Goal: Task Accomplishment & Management: Manage account settings

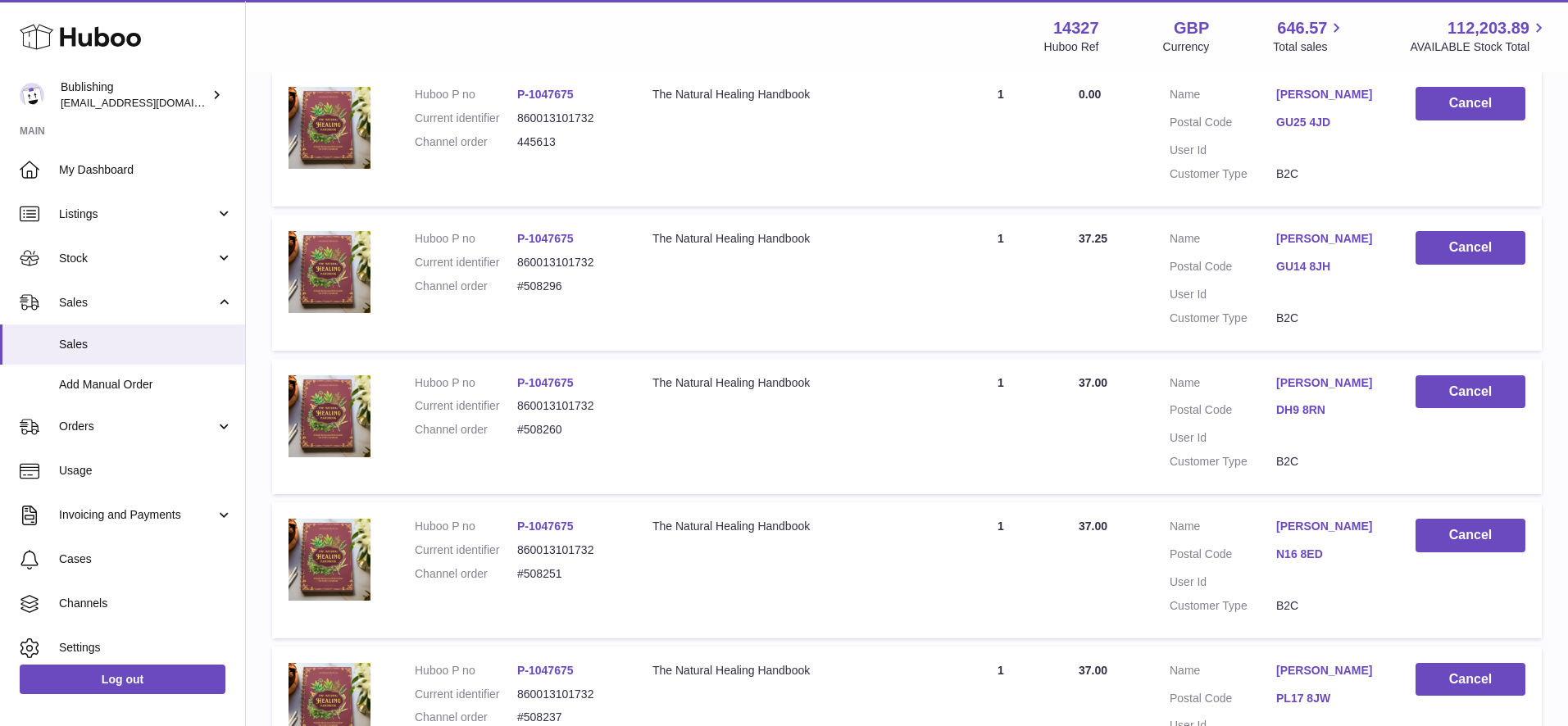
scroll to position [222, 0]
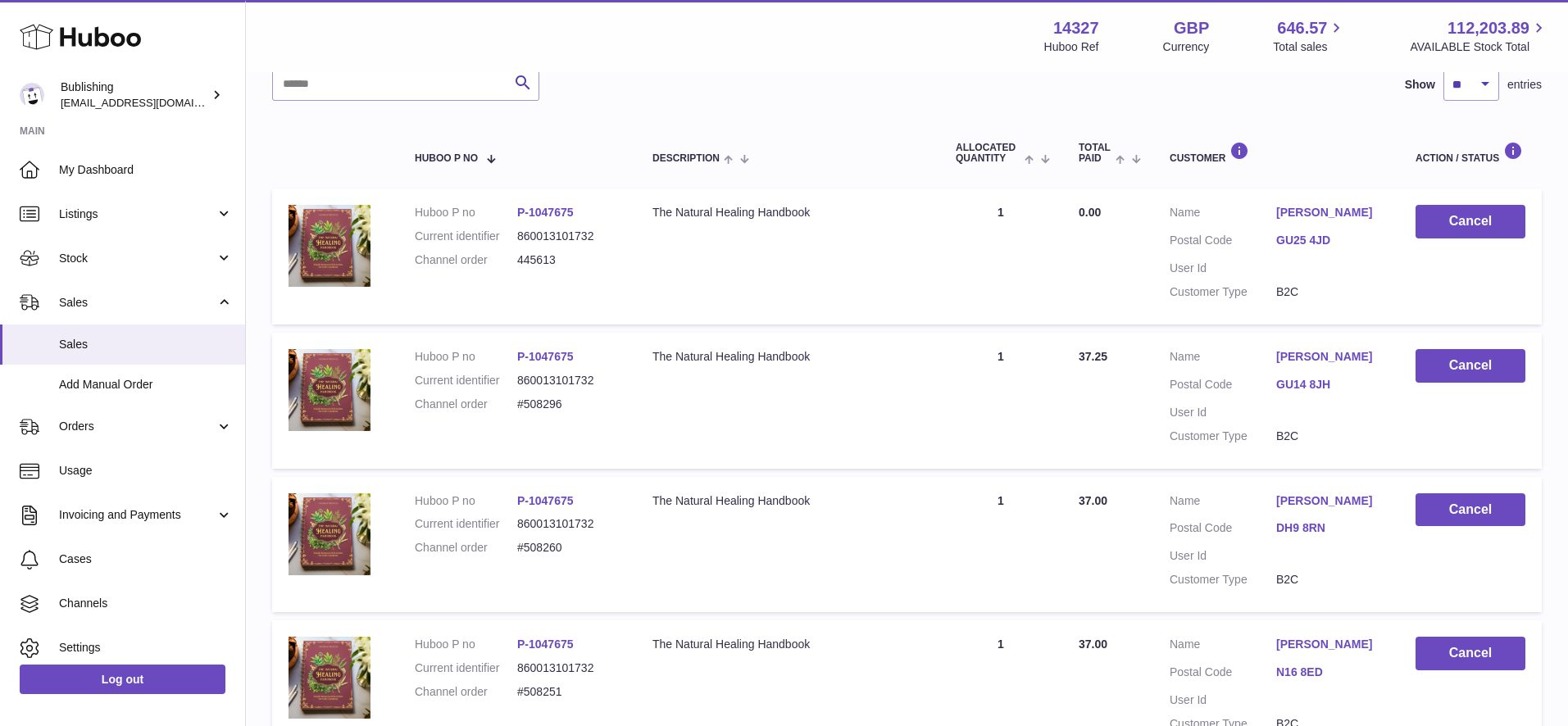
click at [533, 209] on link "P-1047675" at bounding box center [545, 212] width 57 height 14
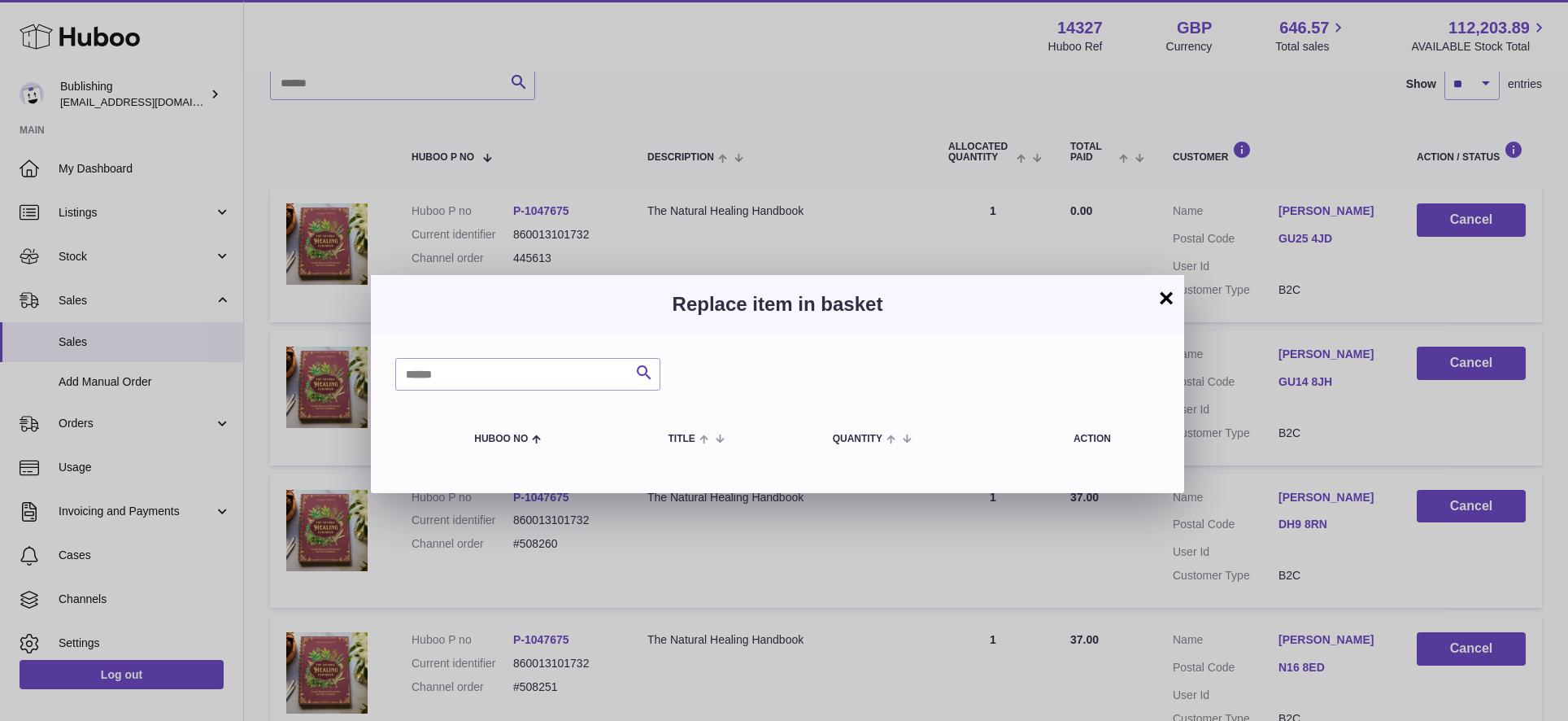
click at [339, 257] on div "× Replace item in basket Search Huboo no Title Quantity Action" at bounding box center [784, 385] width 1568 height 721
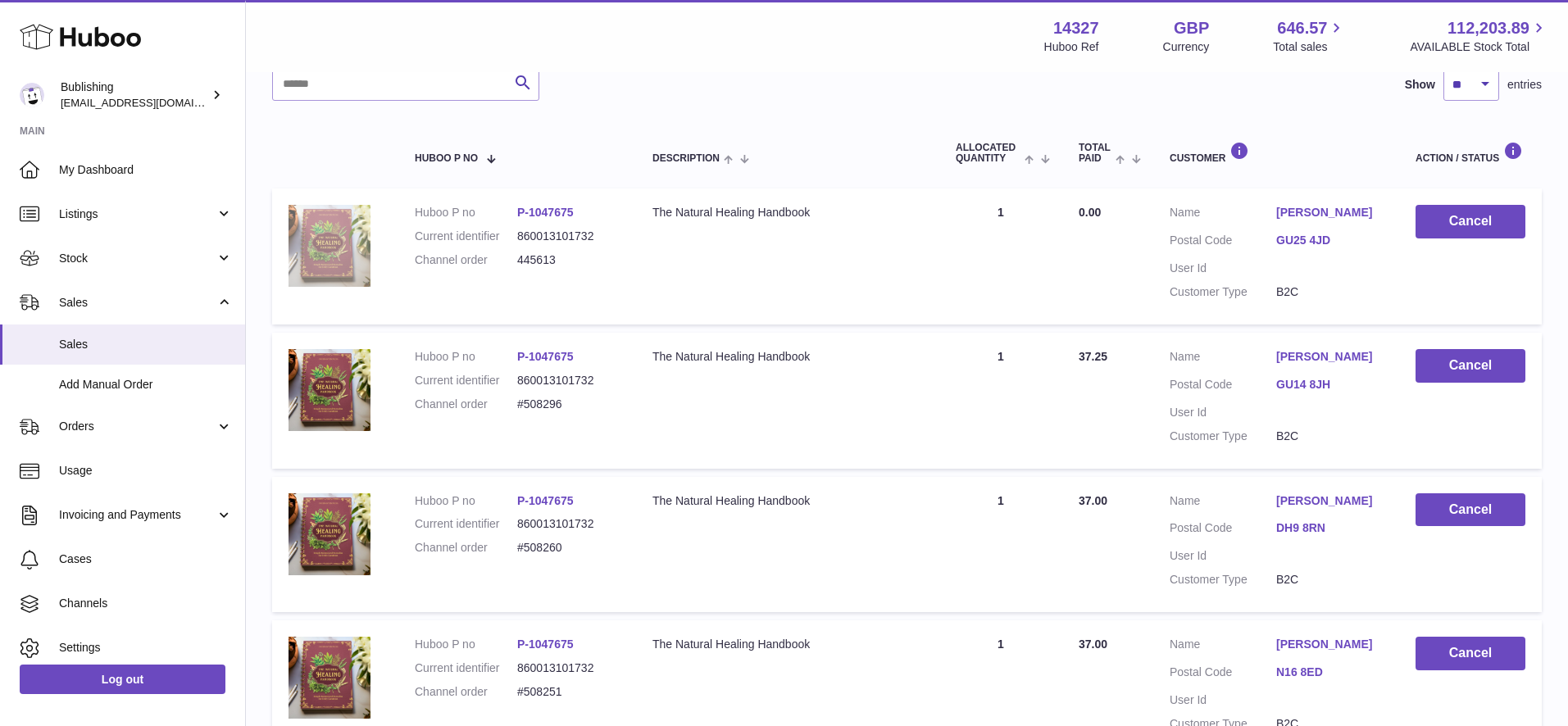
click at [337, 248] on img at bounding box center [329, 245] width 82 height 82
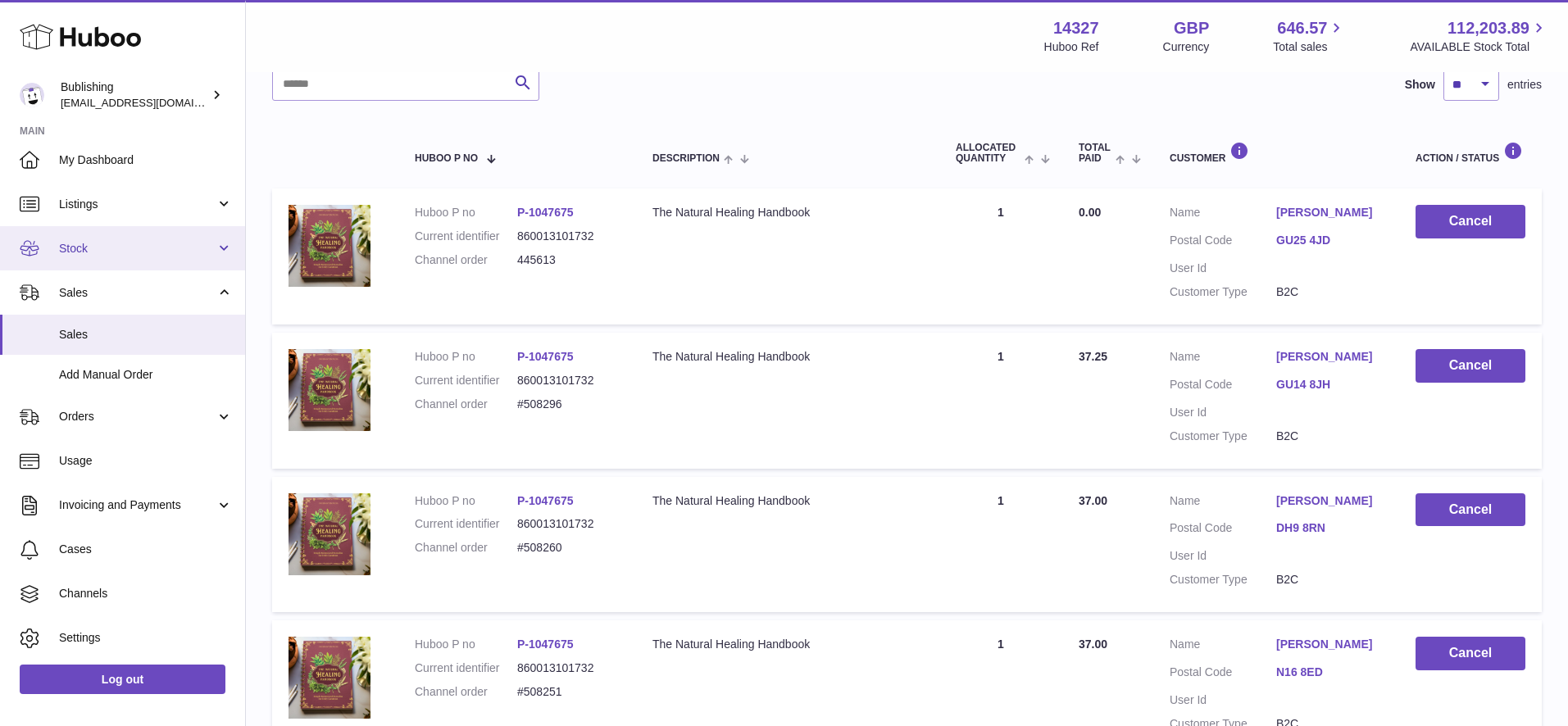
scroll to position [6, 0]
click at [174, 259] on span "Stock" at bounding box center [137, 251] width 157 height 15
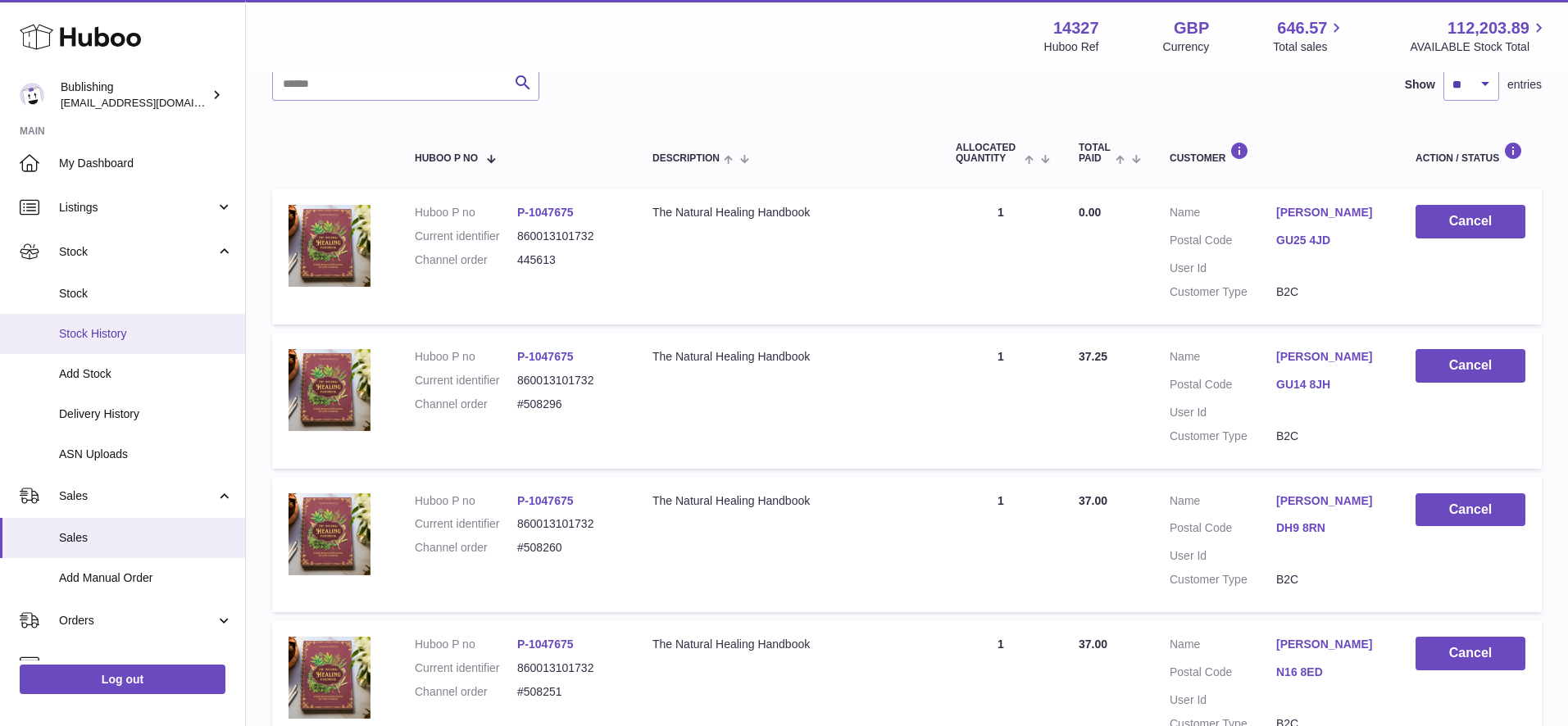
click at [103, 338] on span "Stock History" at bounding box center [145, 333] width 174 height 15
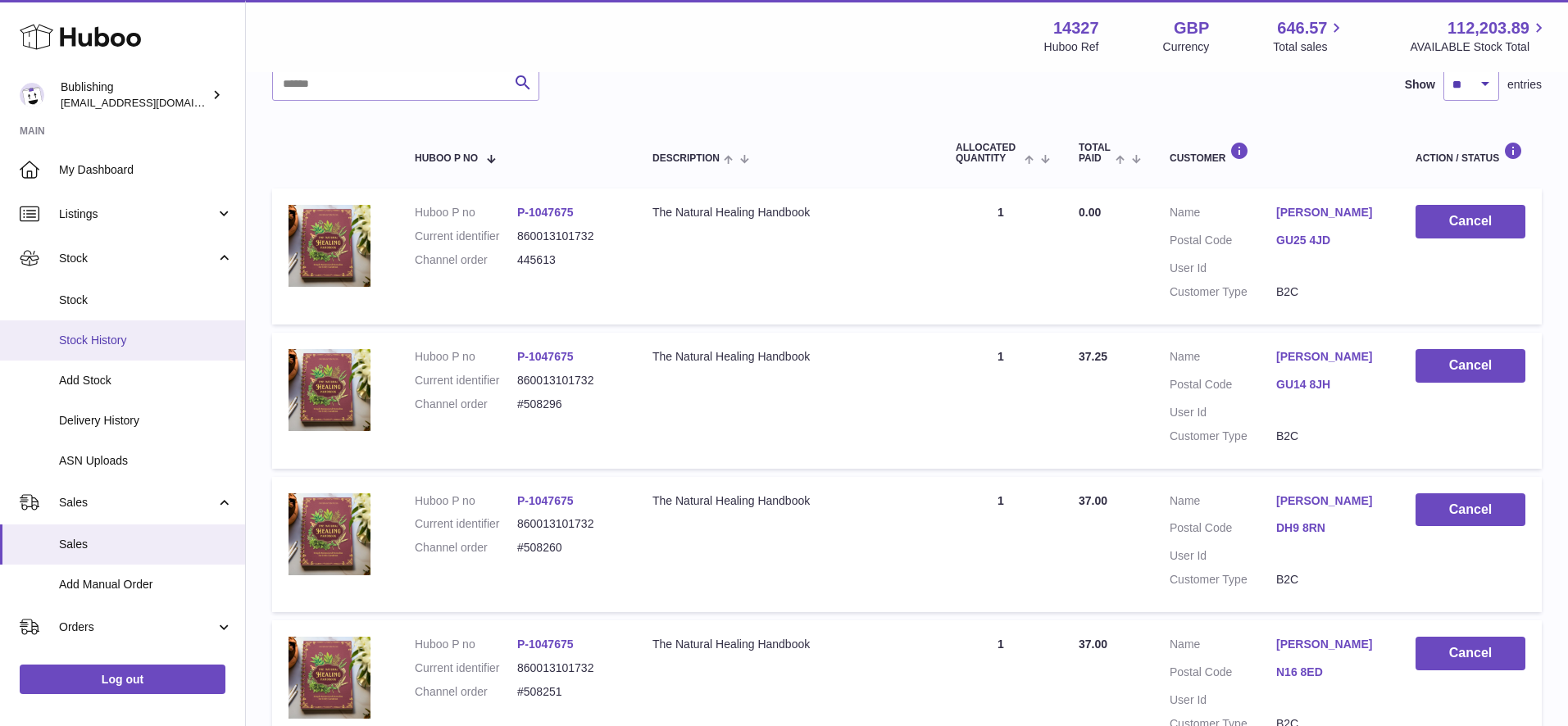
click at [87, 333] on span "Stock History" at bounding box center [145, 340] width 174 height 15
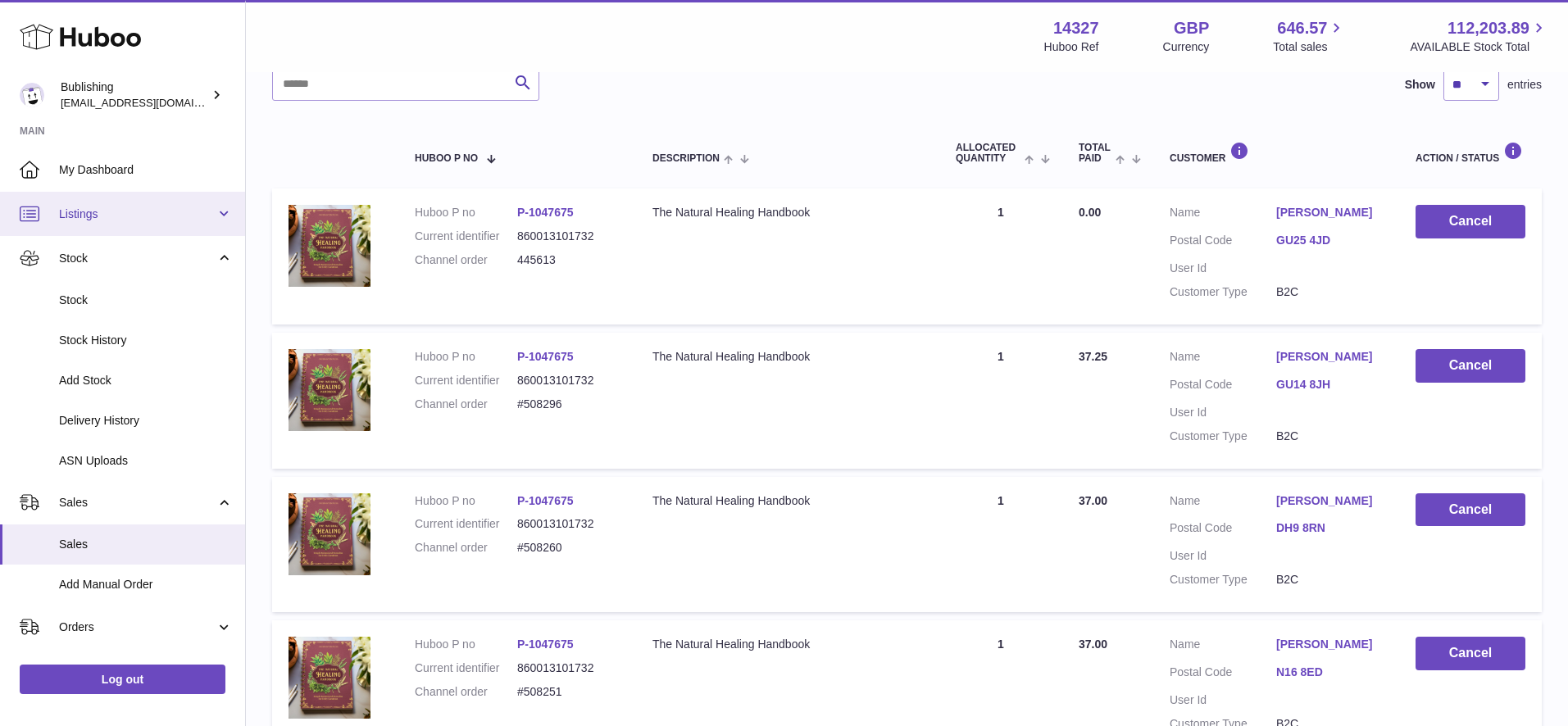
click at [180, 215] on span "Listings" at bounding box center [137, 213] width 157 height 15
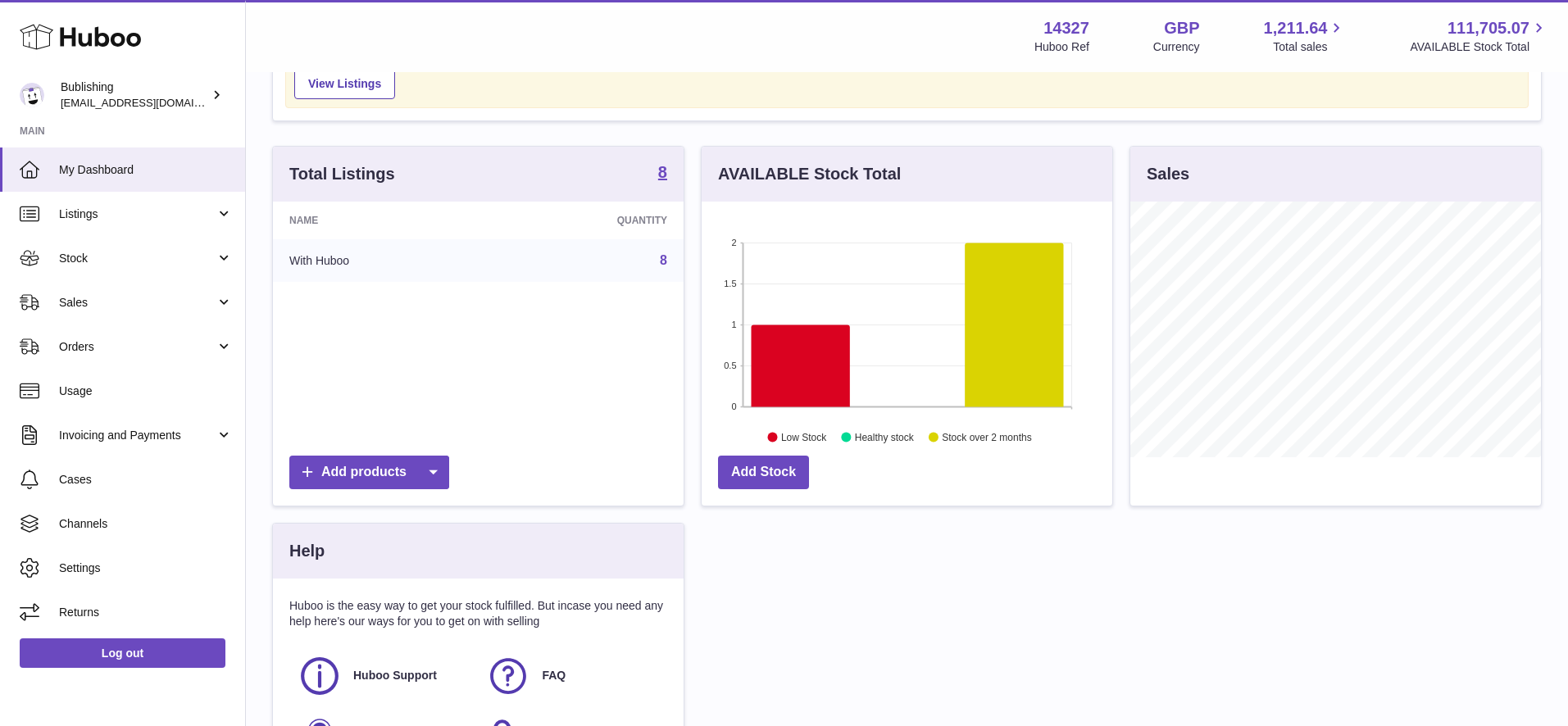
scroll to position [303, 0]
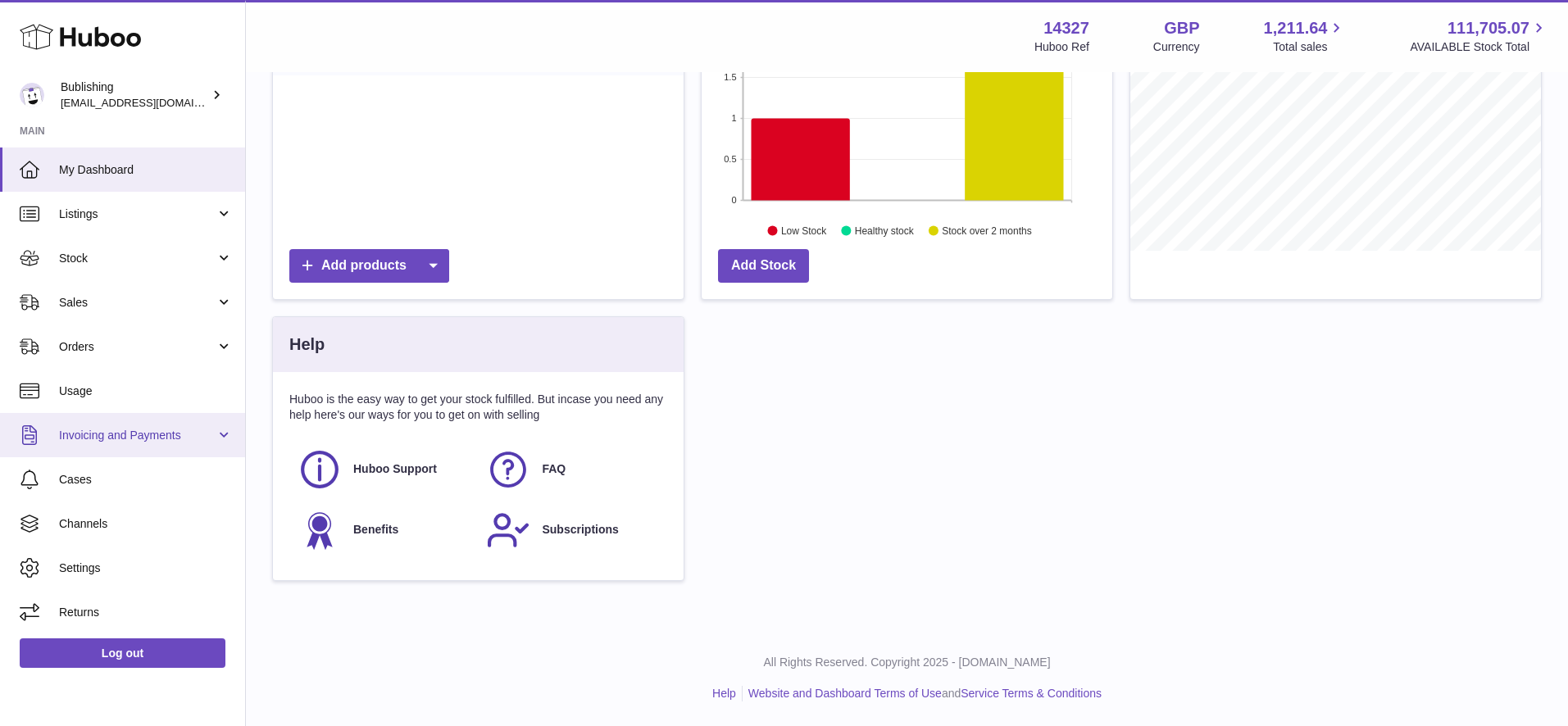
click at [189, 441] on span "Invoicing and Payments" at bounding box center [137, 435] width 157 height 15
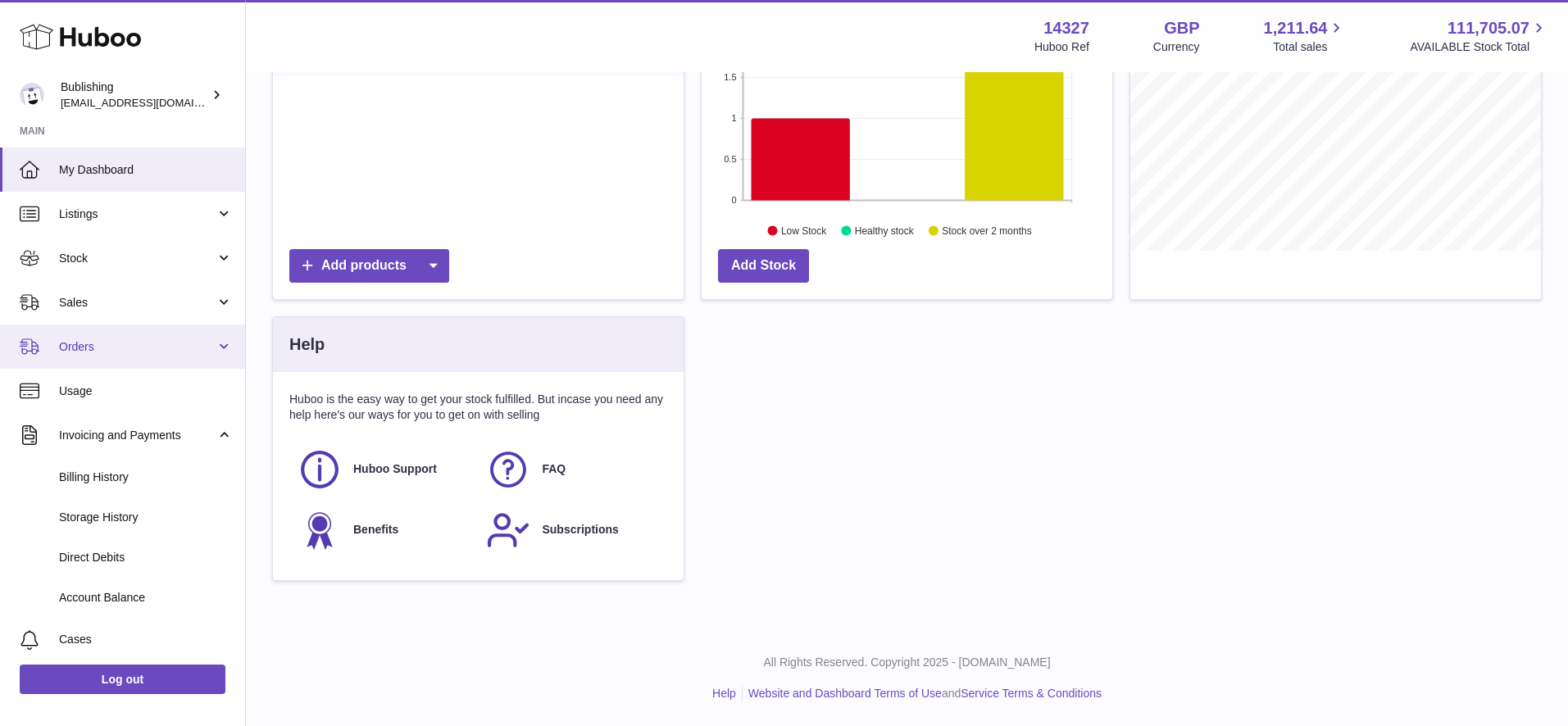
click at [210, 344] on span "Orders" at bounding box center [137, 347] width 157 height 15
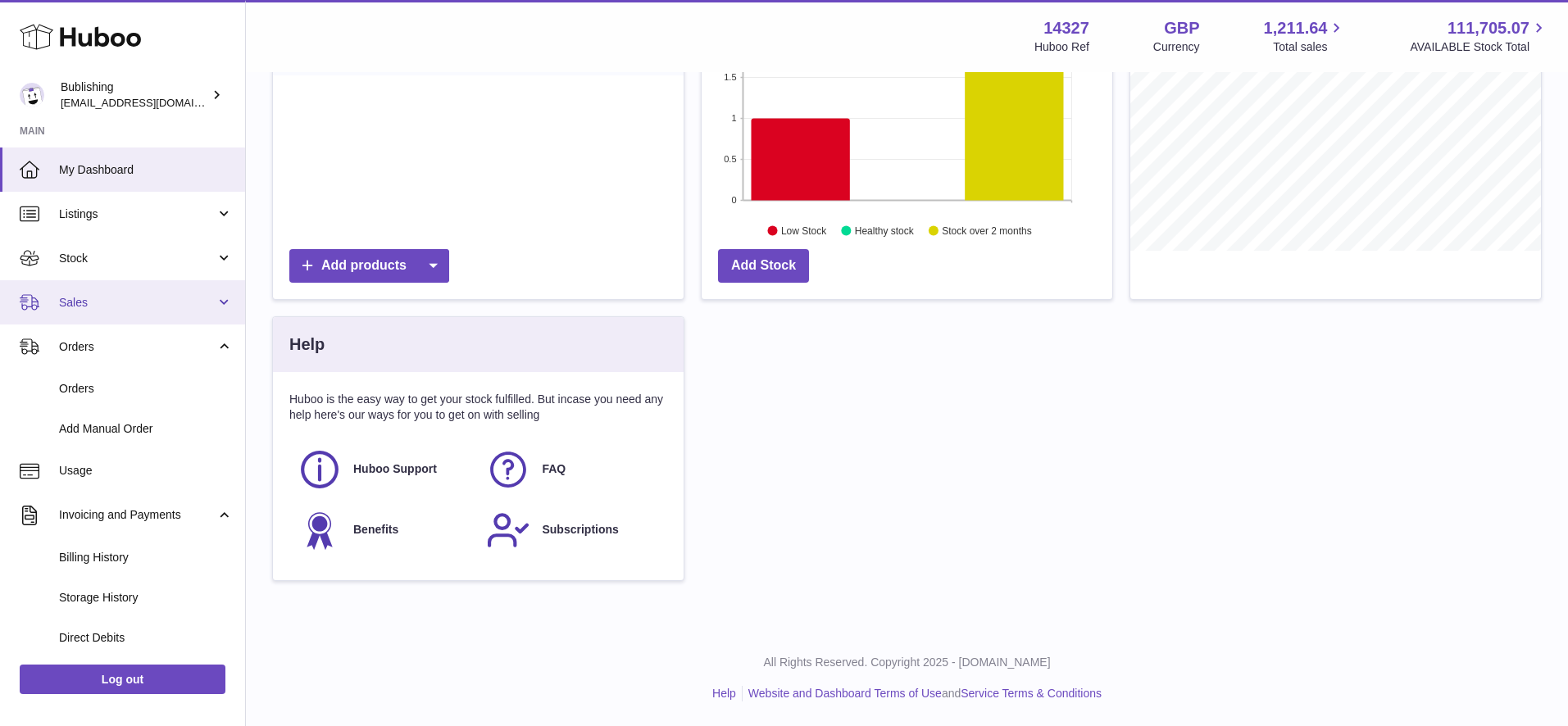
click at [223, 303] on link "Sales" at bounding box center [123, 302] width 245 height 44
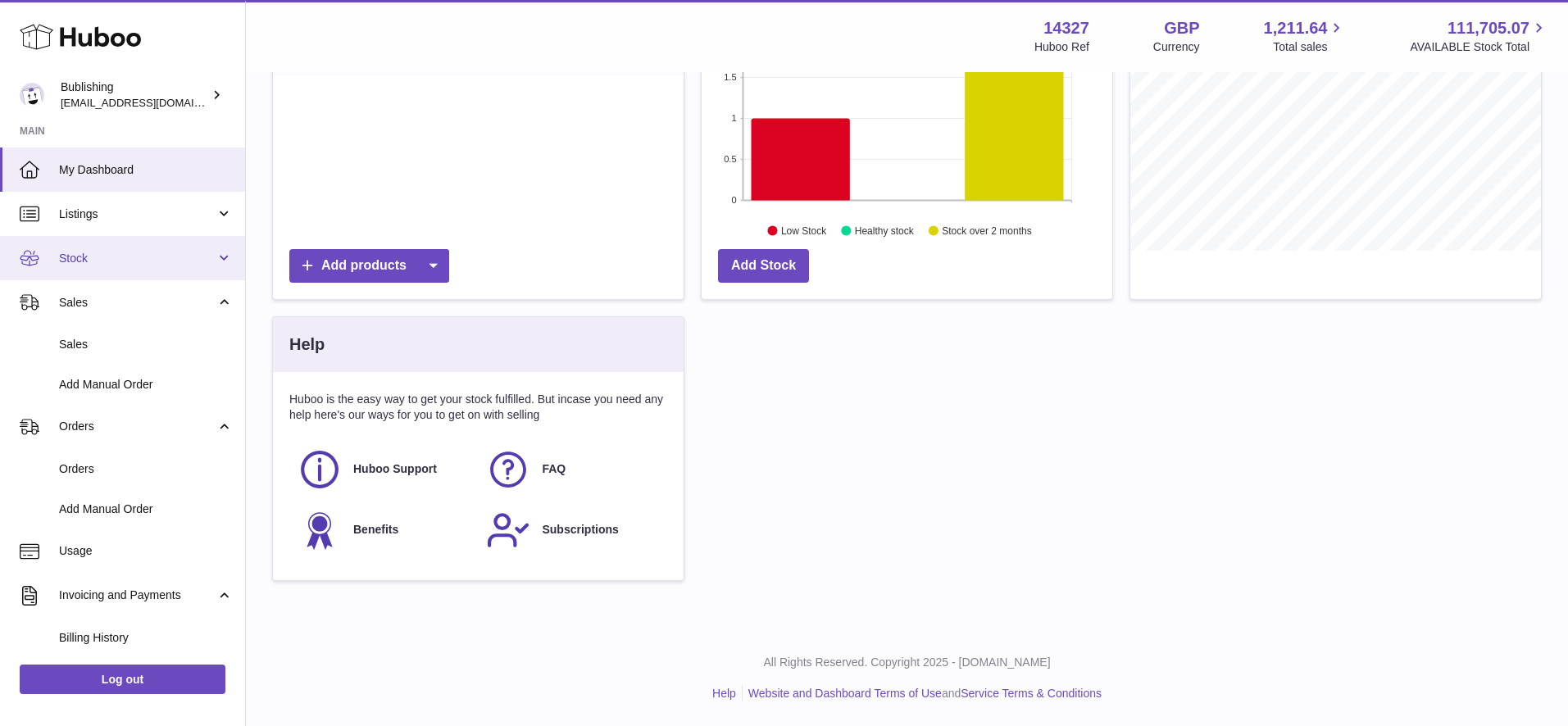
click at [223, 261] on link "Stock" at bounding box center [123, 258] width 245 height 44
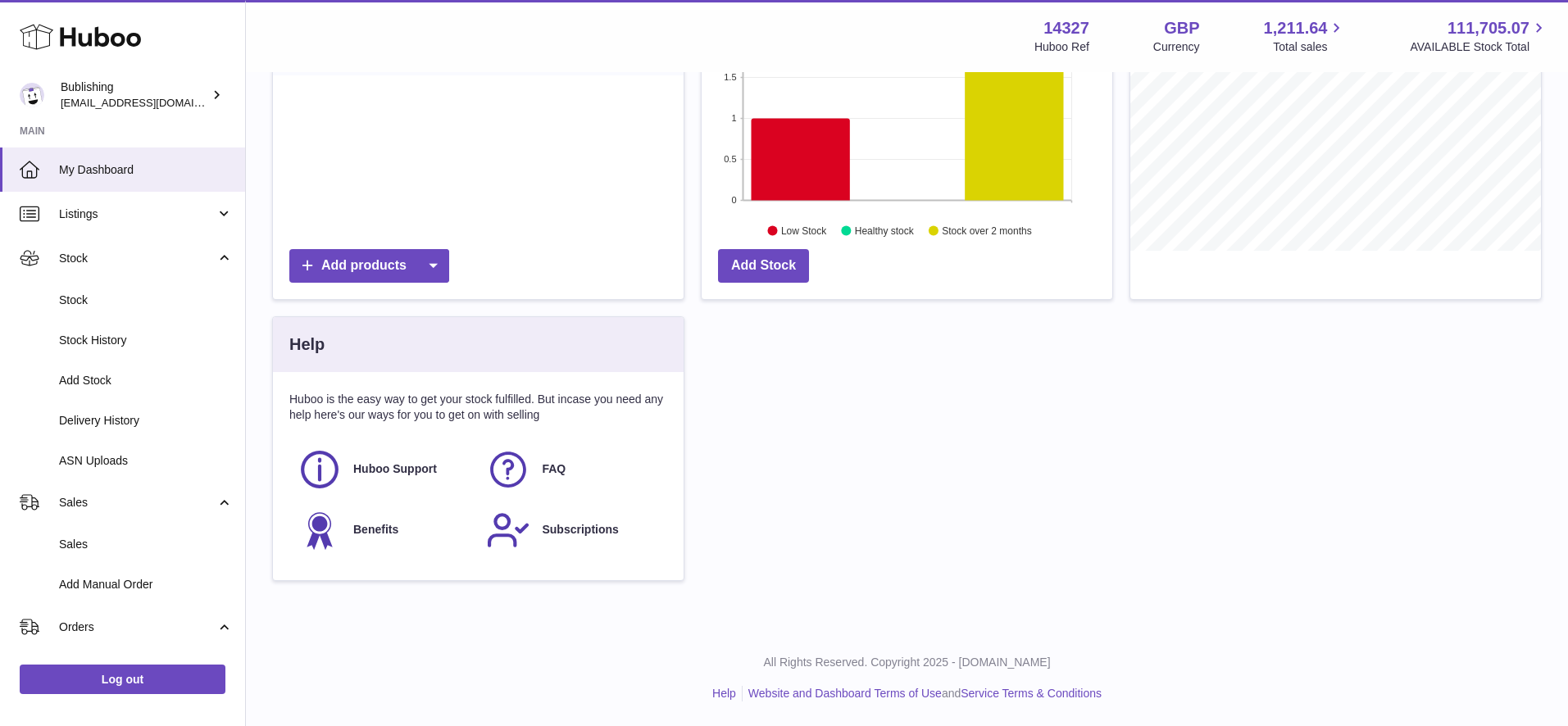
click at [1074, 498] on div "Total Listings 8 Name Quantity With Huboo 8 Add products AVAILABLE Stock Total …" at bounding box center [907, 268] width 1286 height 658
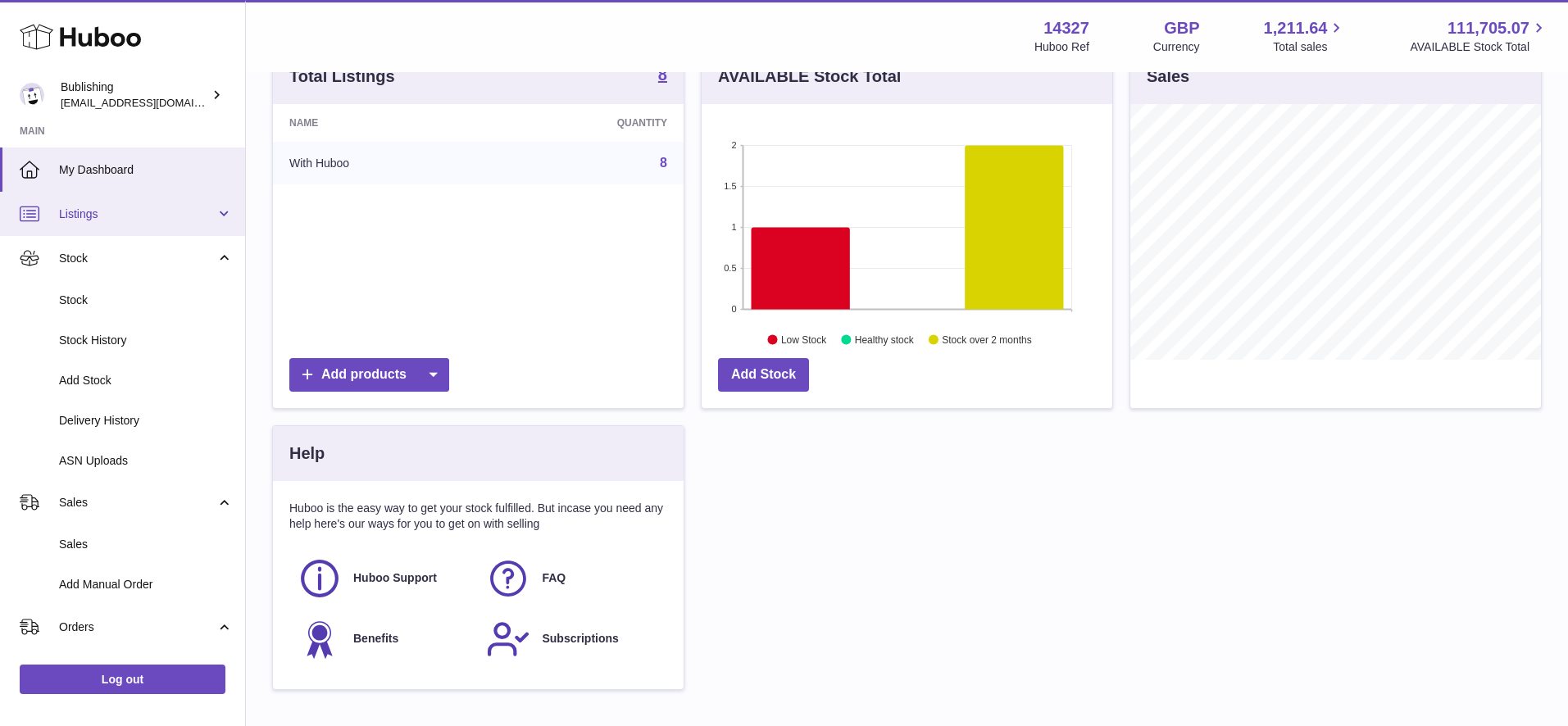
scroll to position [0, 0]
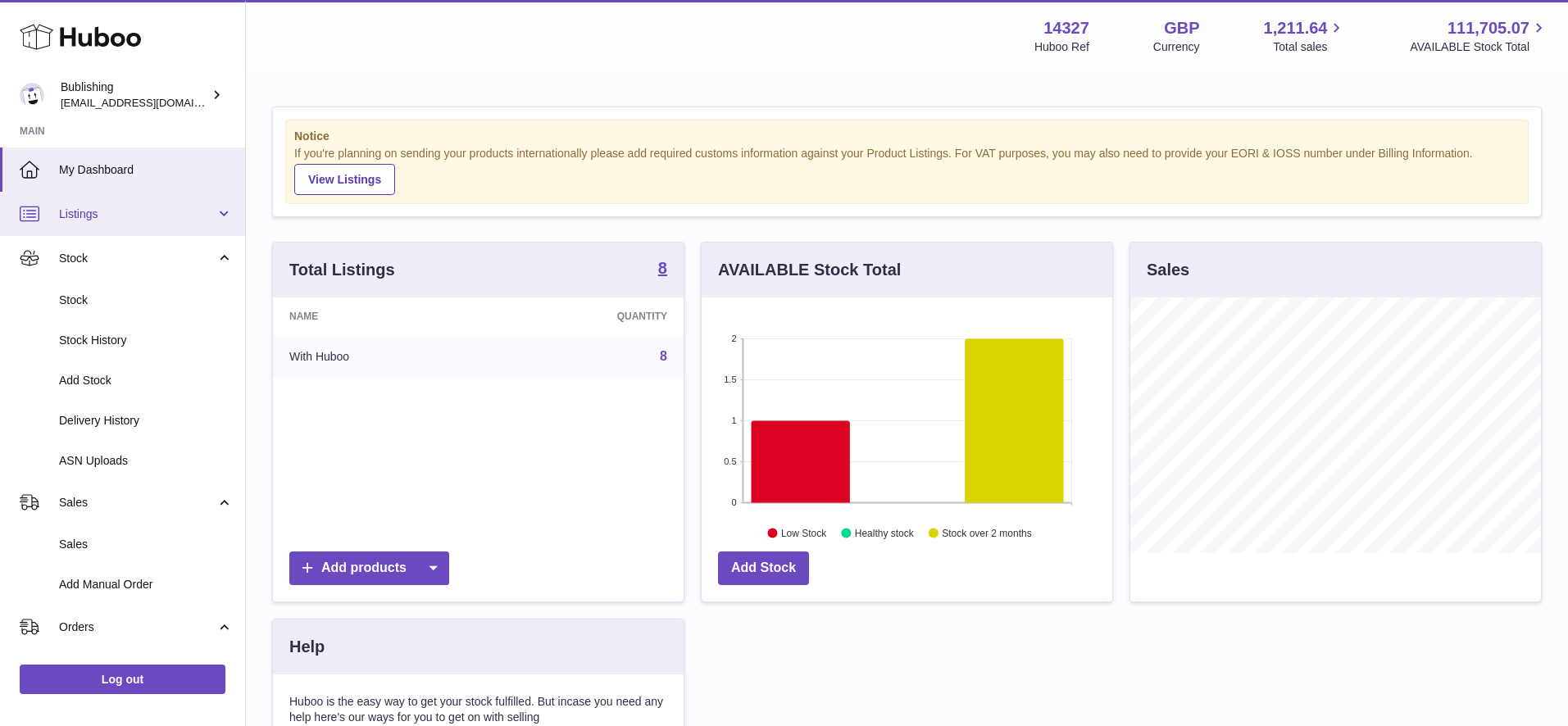
click at [144, 204] on link "Listings" at bounding box center [123, 213] width 245 height 44
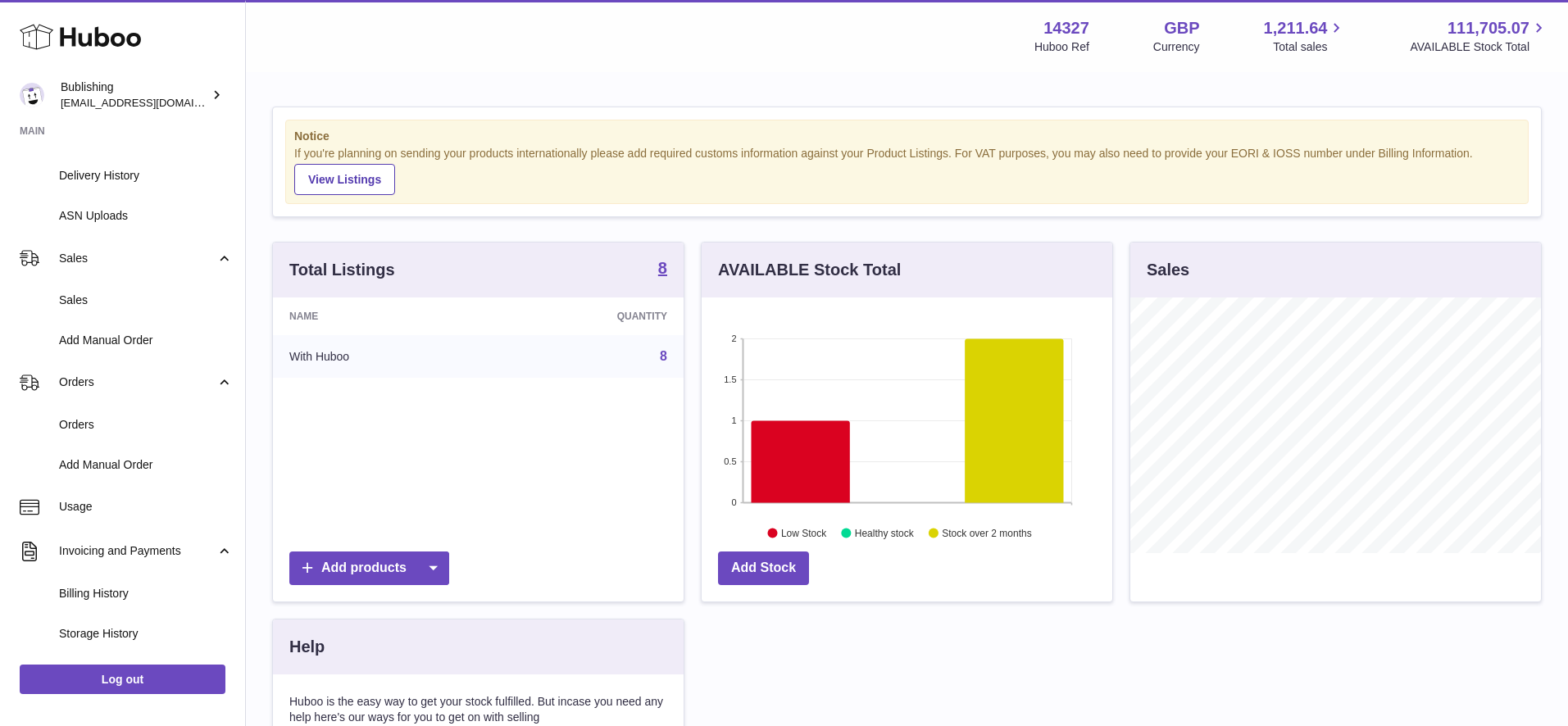
scroll to position [368, 0]
click at [151, 368] on link "Orders" at bounding box center [123, 379] width 245 height 44
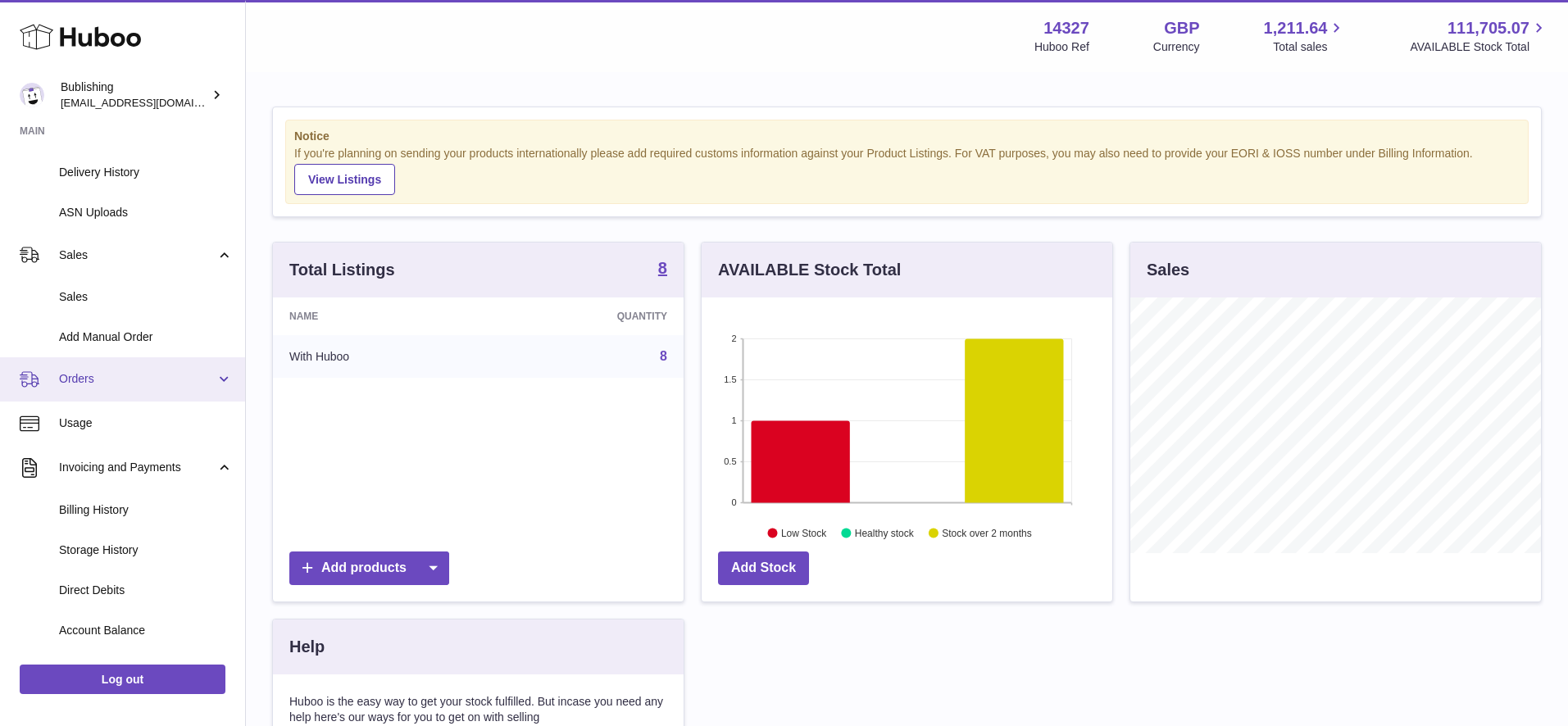
click at [151, 368] on link "Orders" at bounding box center [123, 379] width 245 height 44
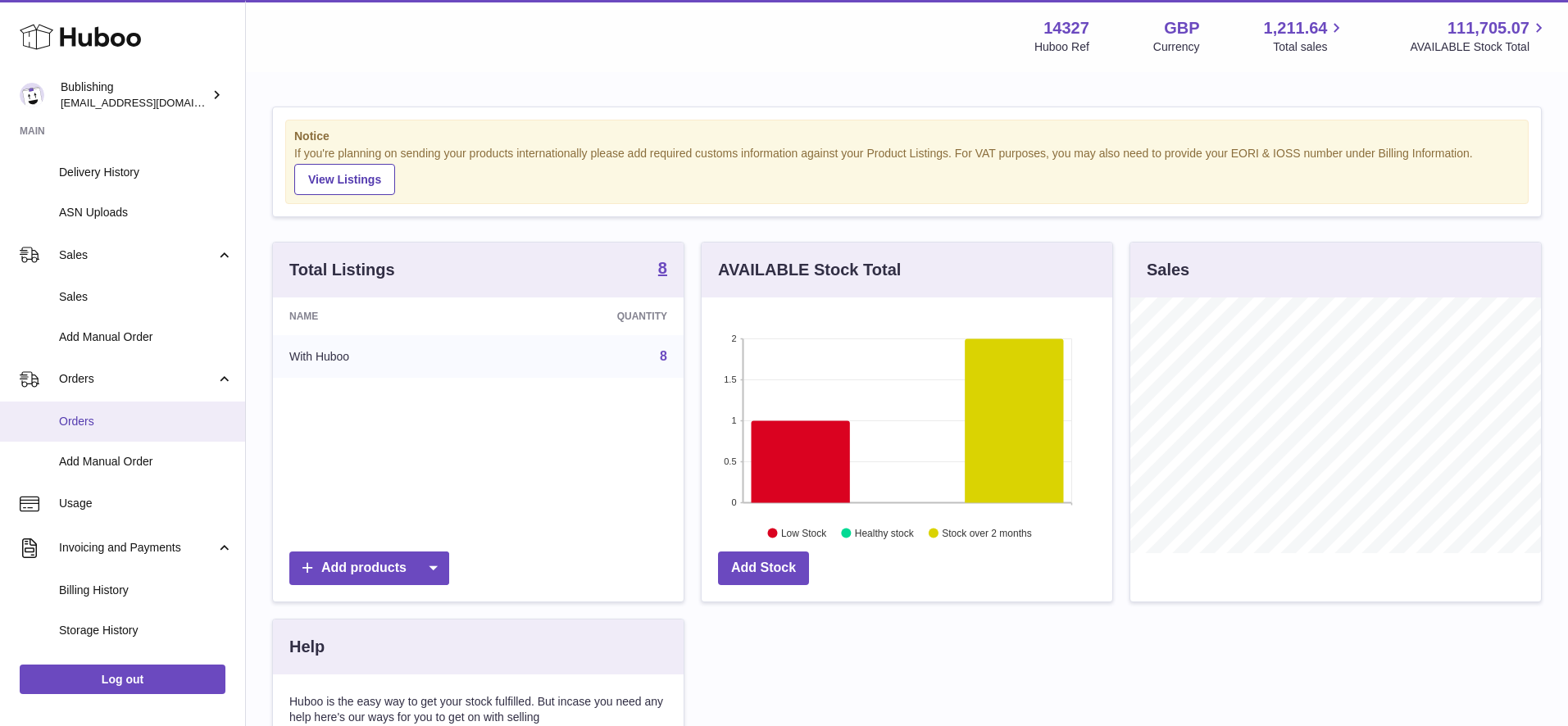
click at [130, 422] on span "Orders" at bounding box center [145, 421] width 174 height 15
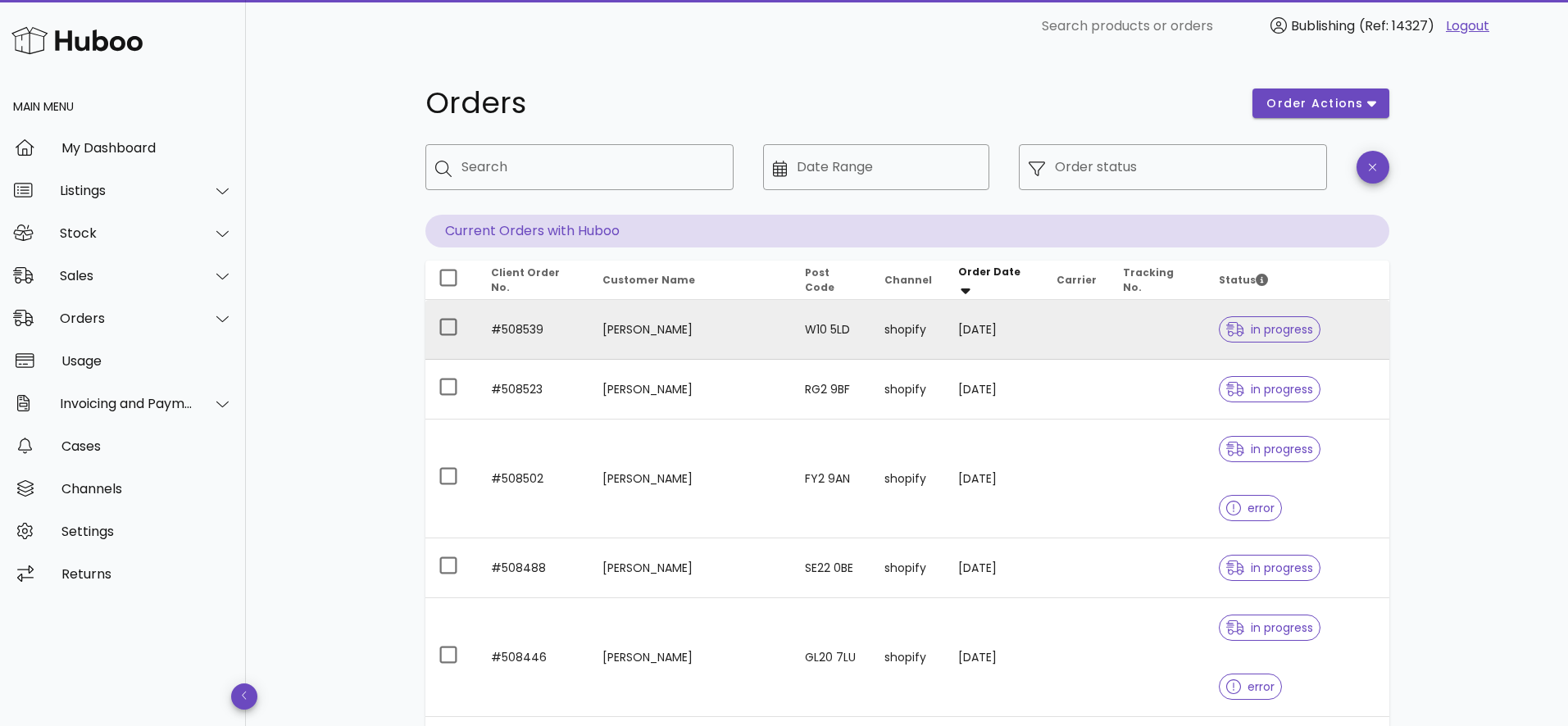
click at [716, 337] on td "Cherise Parks" at bounding box center [690, 330] width 203 height 59
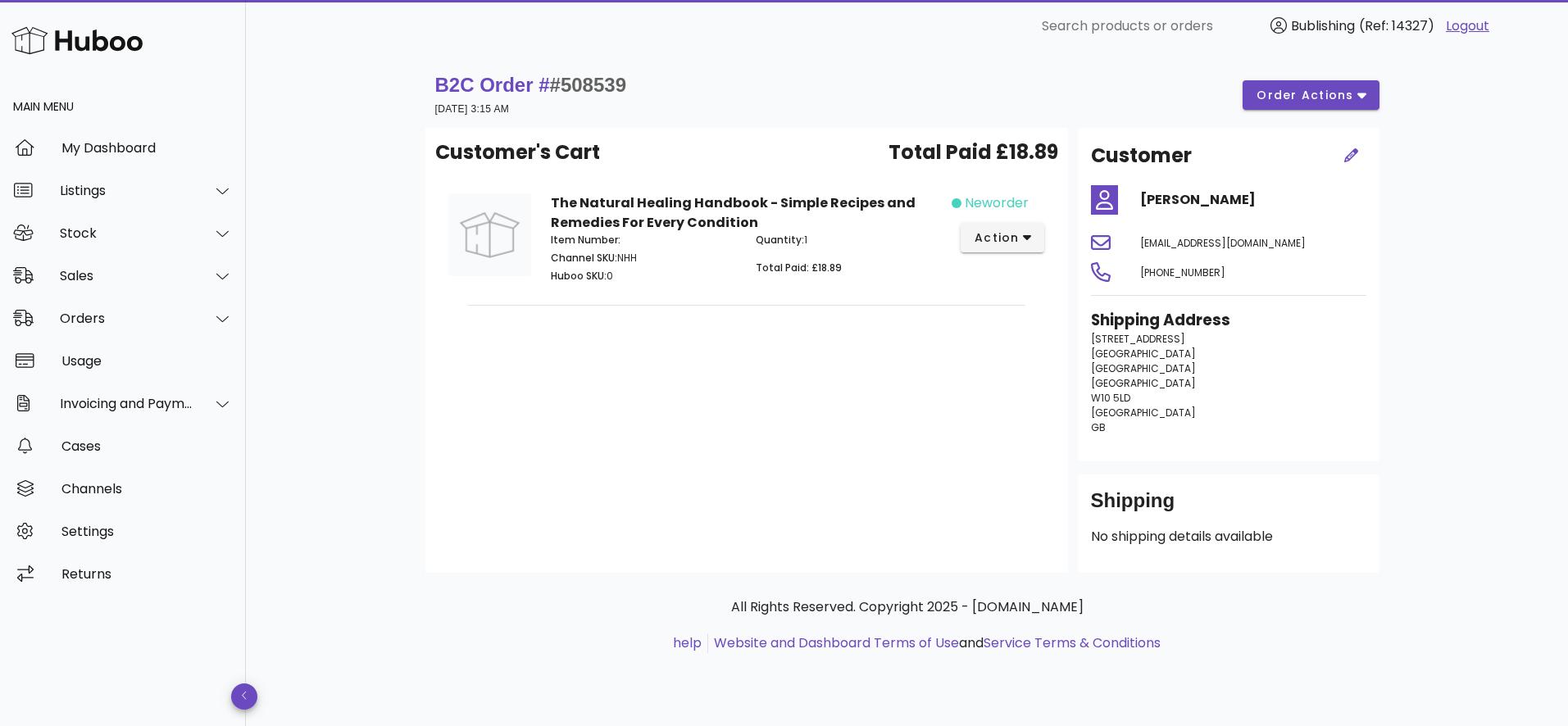
click at [676, 207] on strong "The Natural Healing Handbook - Simple Recipes and Remedies For Every Condition" at bounding box center [733, 213] width 365 height 39
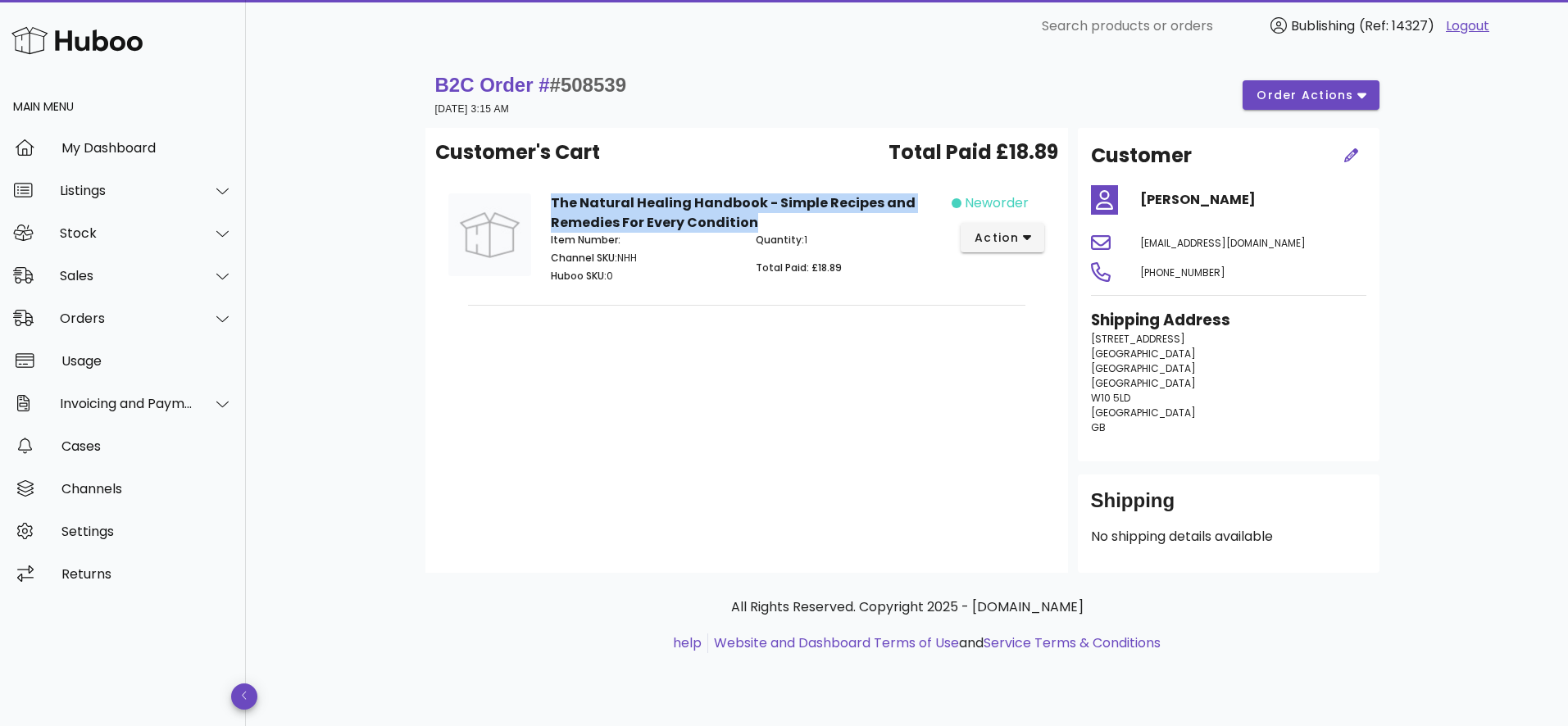
click at [676, 207] on strong "The Natural Healing Handbook - Simple Recipes and Remedies For Every Condition" at bounding box center [733, 213] width 365 height 39
click at [676, 213] on strong "The Natural Healing Handbook - Simple Recipes and Remedies For Every Condition" at bounding box center [733, 213] width 365 height 39
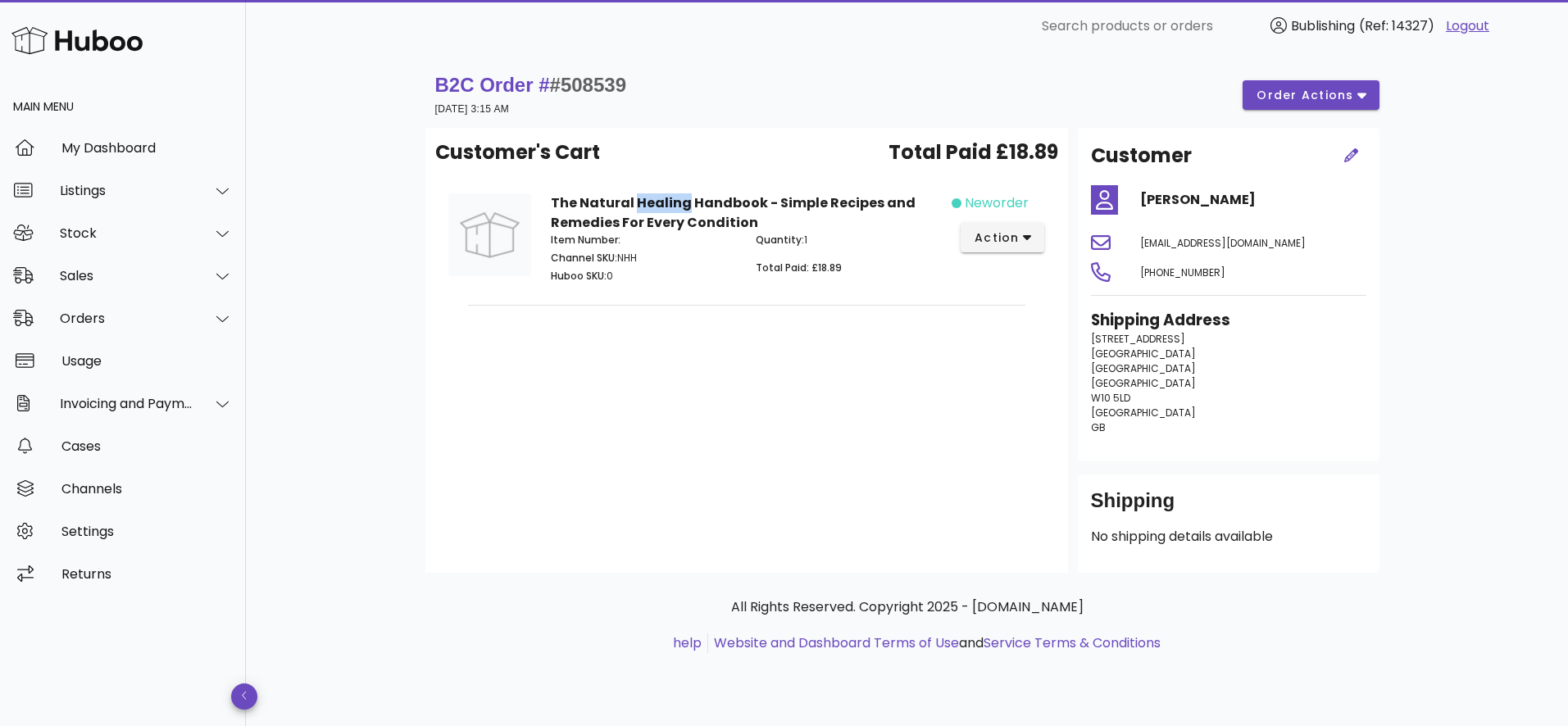
click at [676, 213] on strong "The Natural Healing Handbook - Simple Recipes and Remedies For Every Condition" at bounding box center [733, 213] width 365 height 39
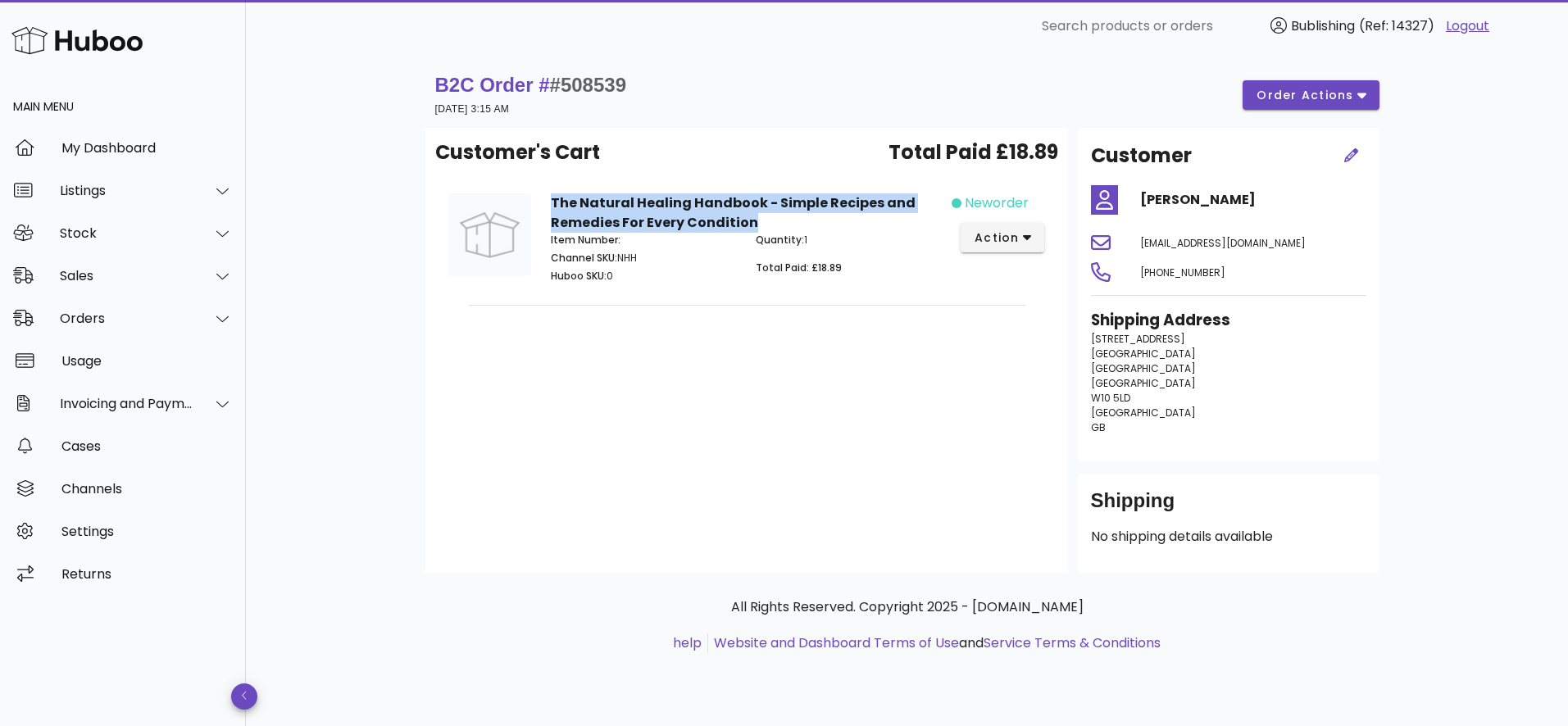
click at [676, 213] on strong "The Natural Healing Handbook - Simple Recipes and Remedies For Every Condition" at bounding box center [733, 213] width 365 height 39
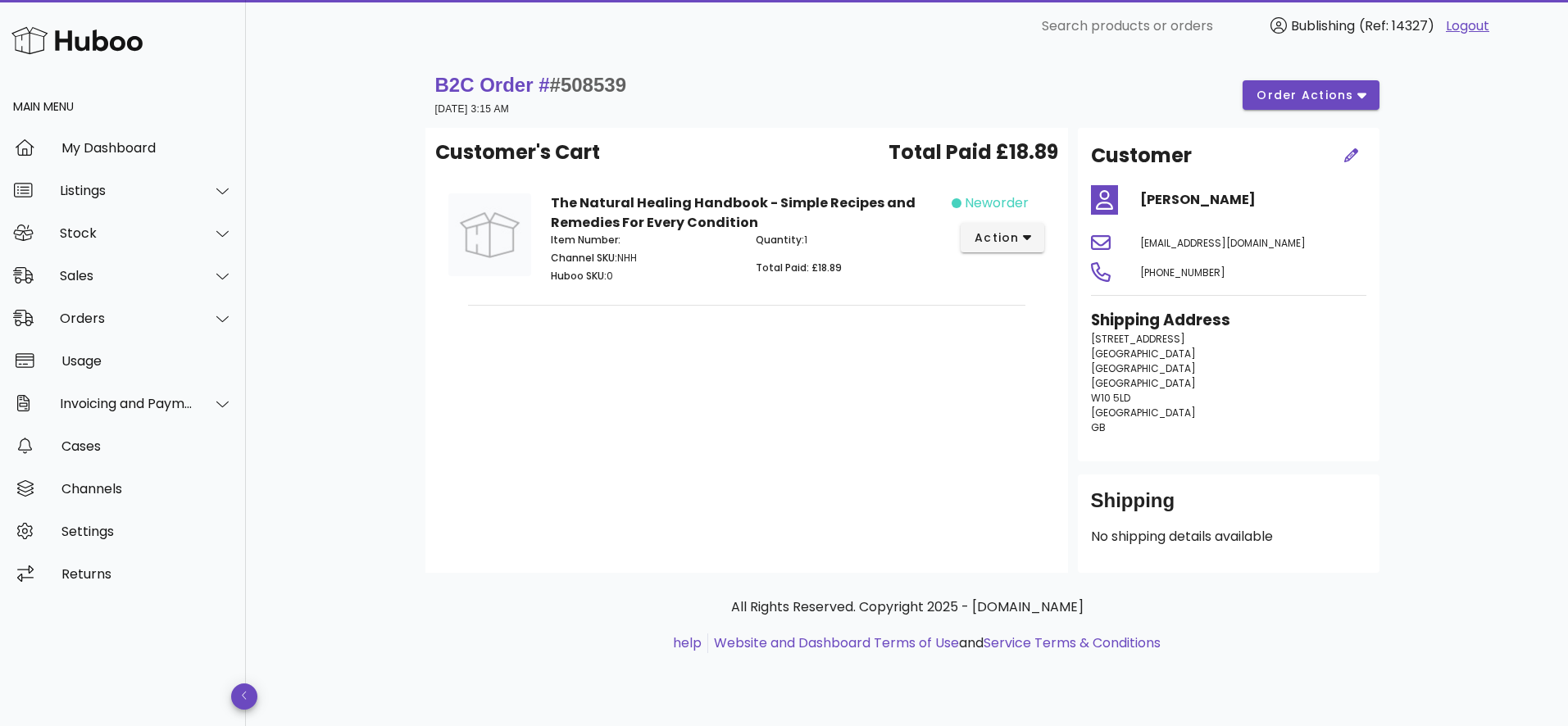
click at [998, 204] on span "neworder" at bounding box center [997, 204] width 64 height 20
click at [1001, 240] on span "action" at bounding box center [997, 238] width 46 height 17
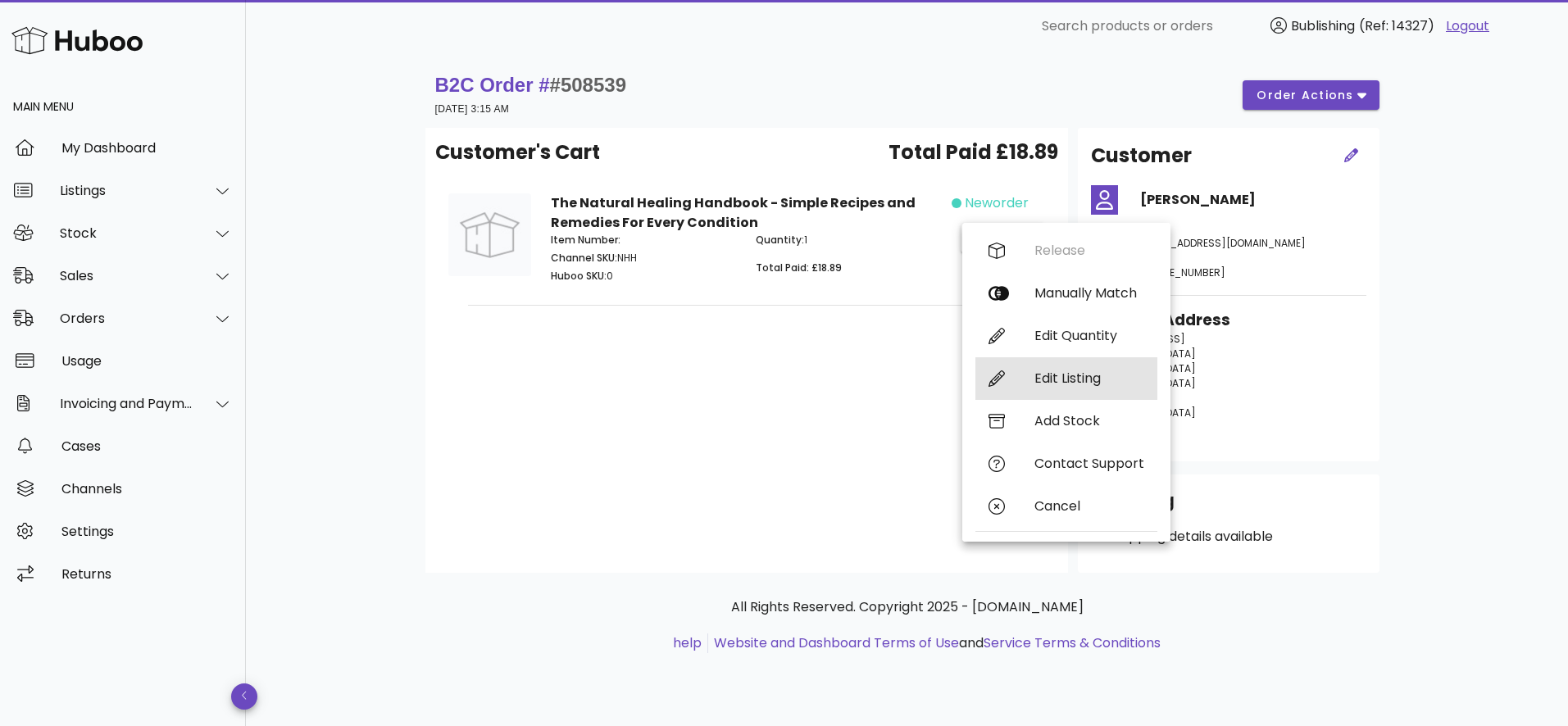
click at [1092, 383] on div "Edit Listing" at bounding box center [1089, 377] width 110 height 15
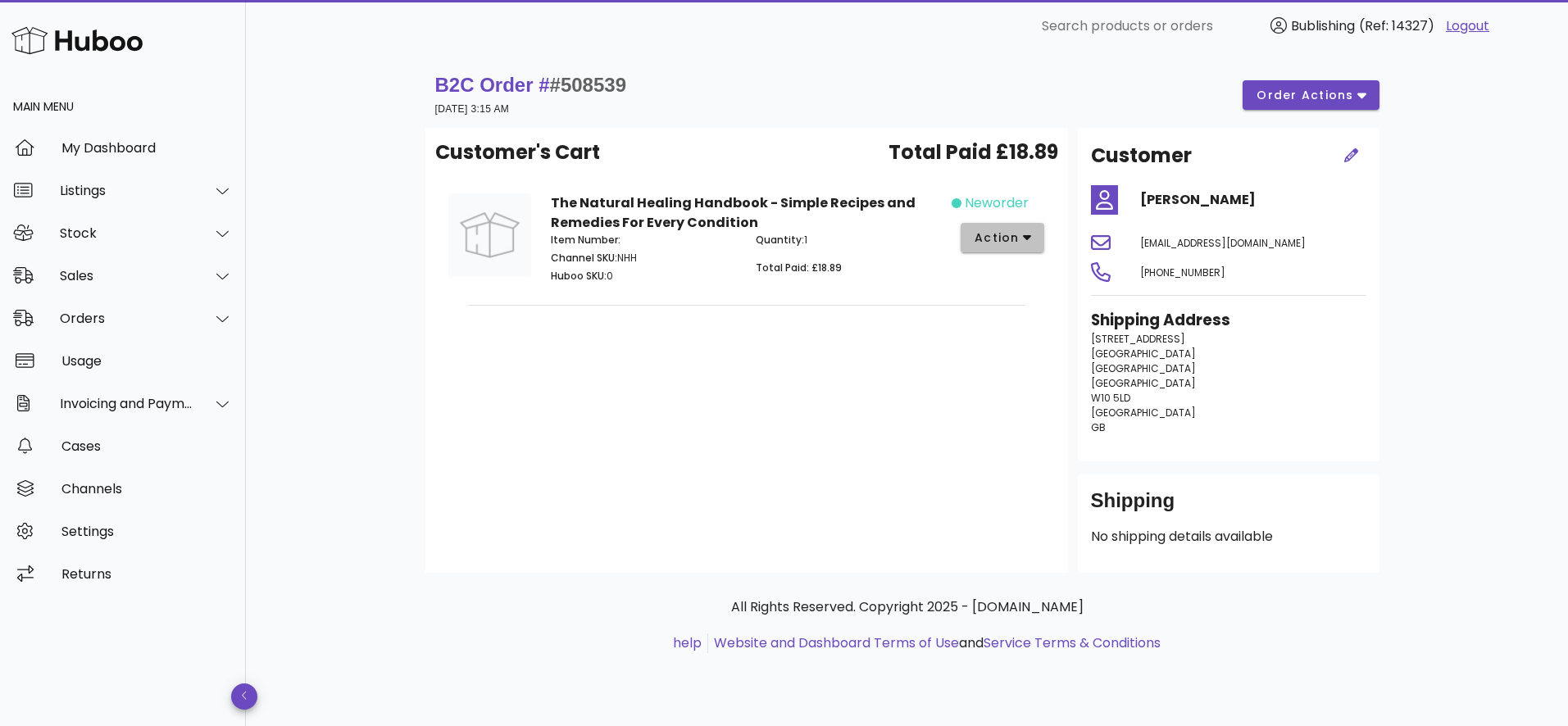
click at [991, 238] on span "action" at bounding box center [997, 238] width 46 height 17
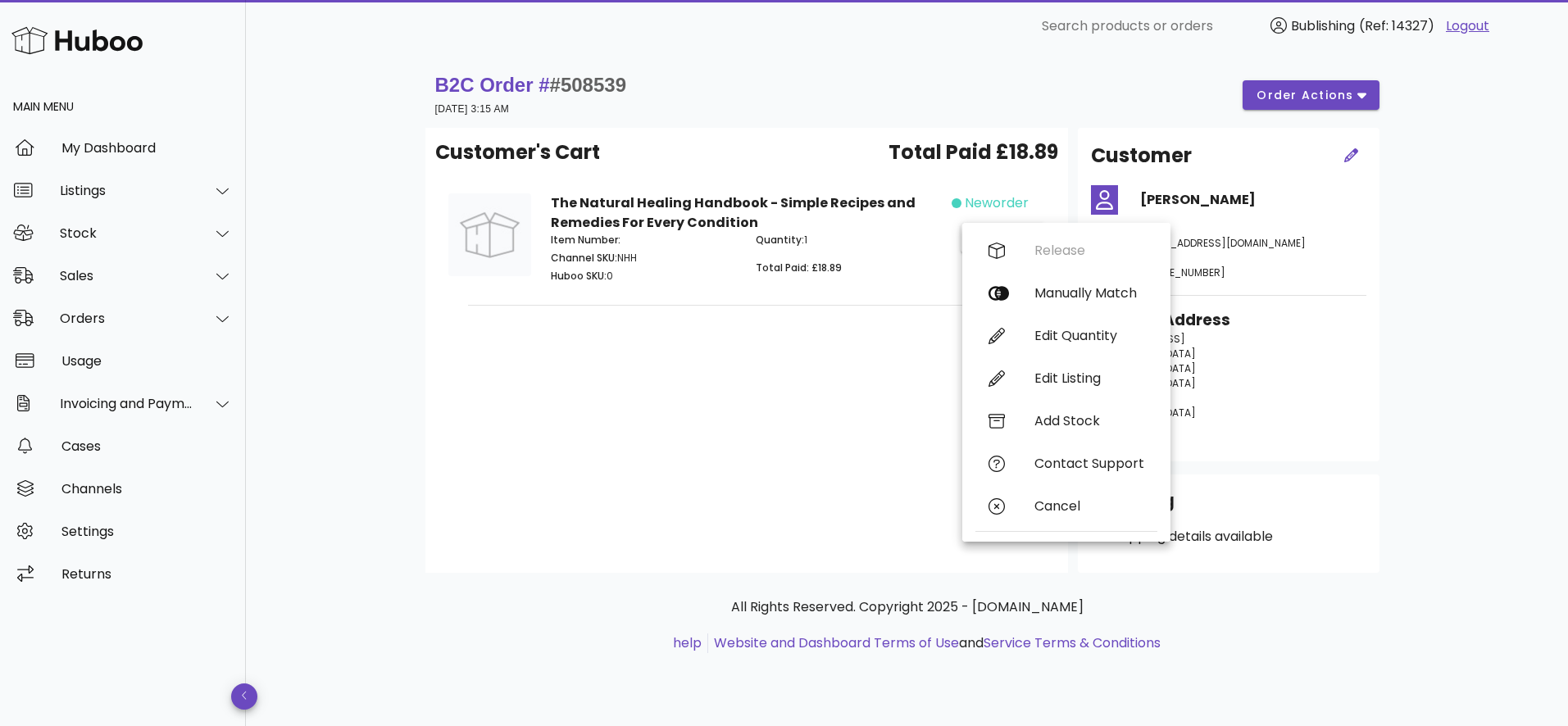
click at [686, 410] on div "Customer's Cart Total Paid £18.89 The Natural Healing Handbook - Simple Recipes…" at bounding box center [746, 350] width 643 height 445
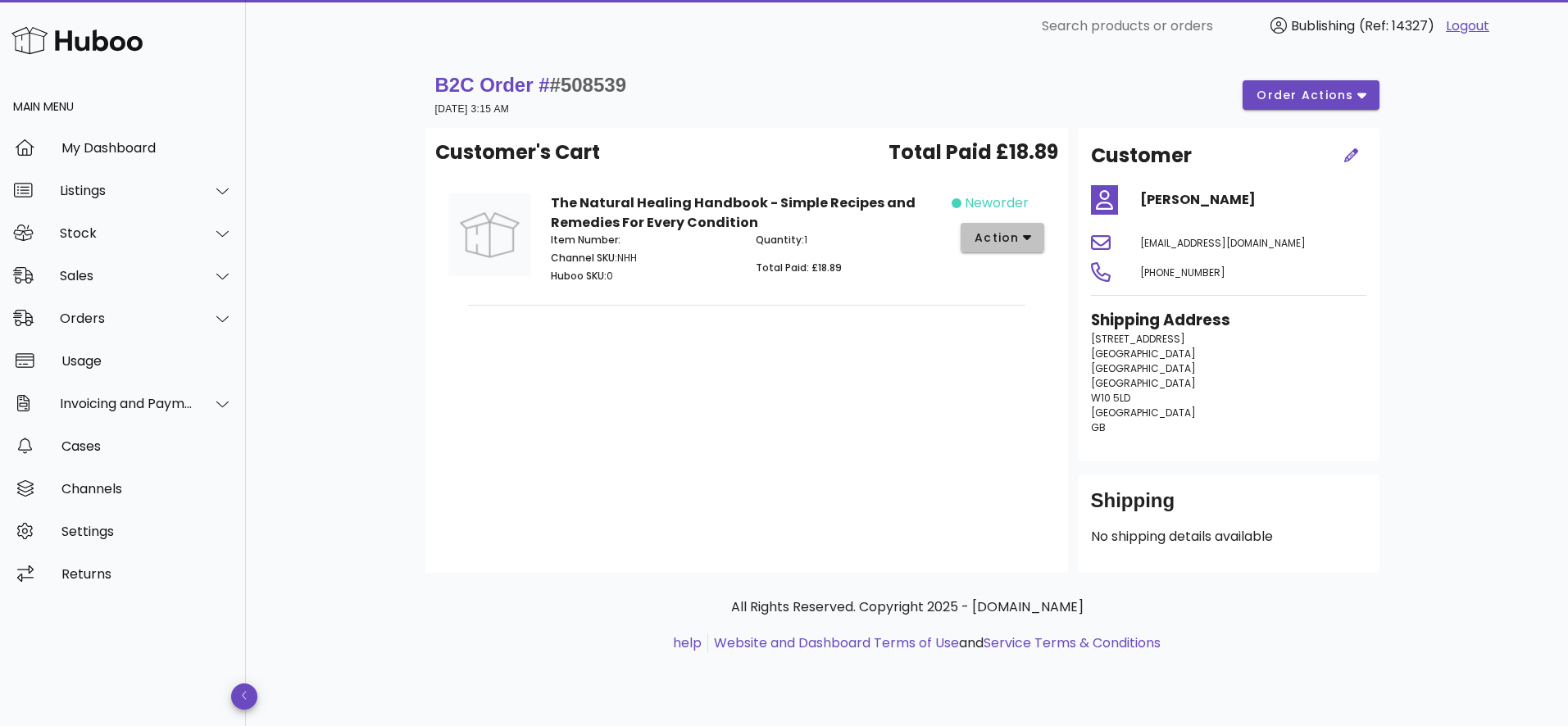
click at [1011, 233] on span "action" at bounding box center [997, 238] width 46 height 17
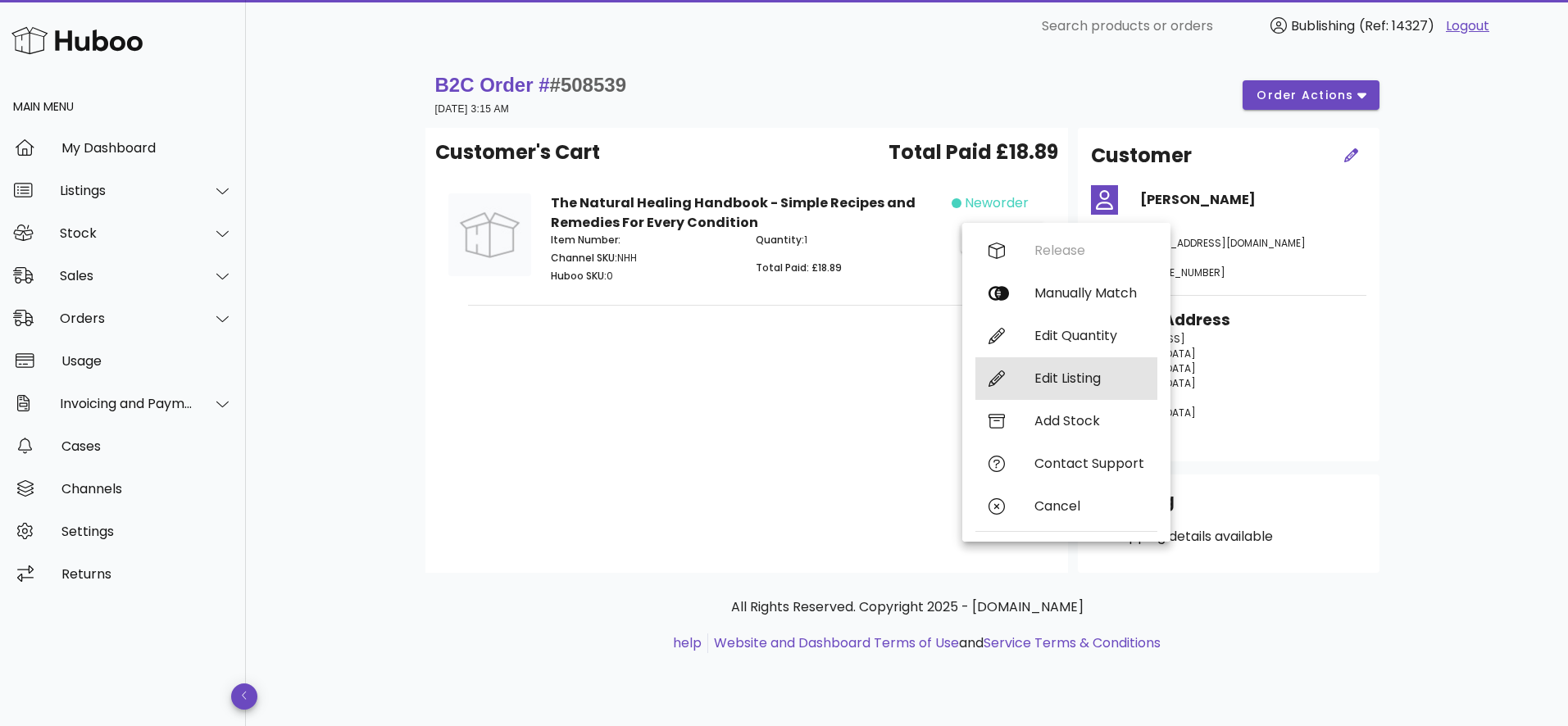
click at [1036, 391] on div "Edit Listing" at bounding box center [1066, 378] width 182 height 42
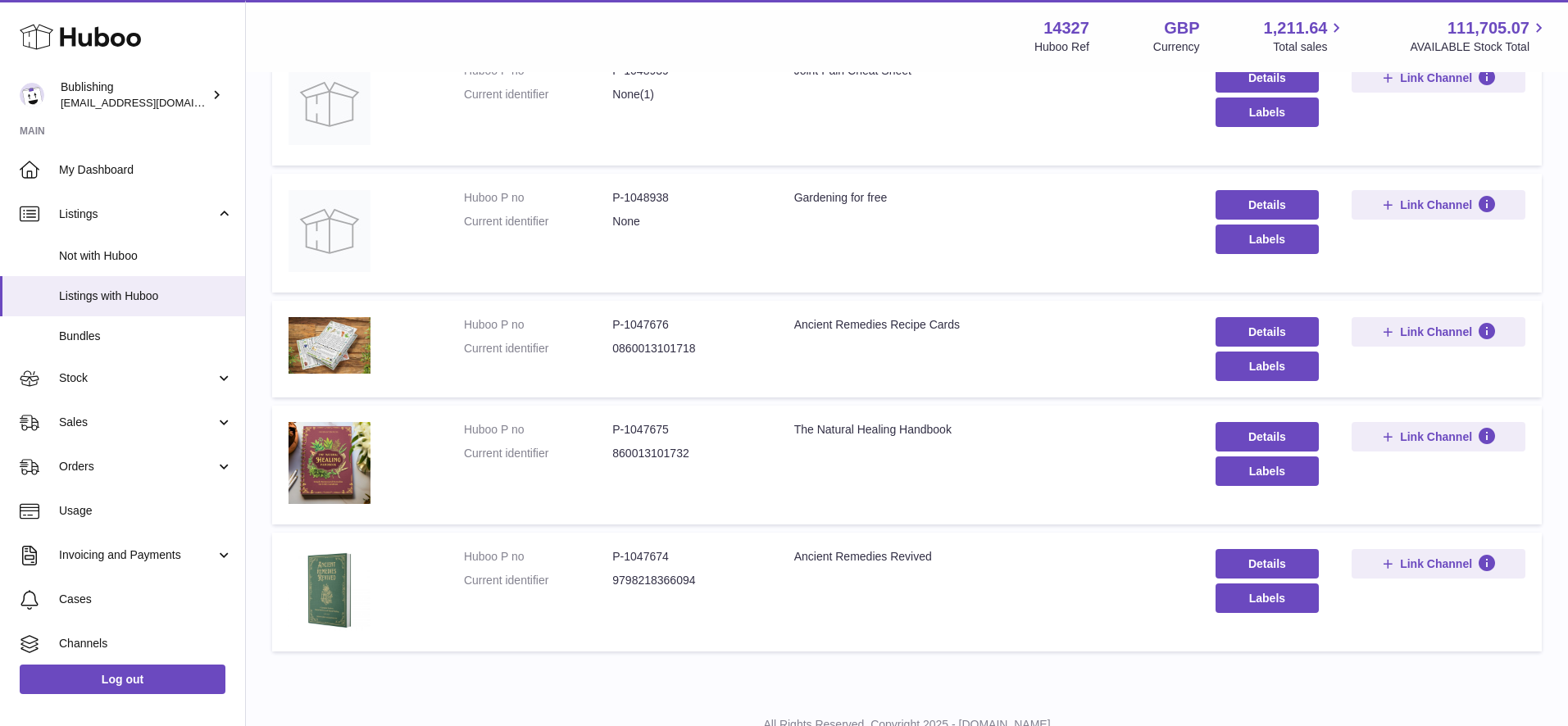
scroll to position [626, 0]
click at [1272, 424] on link "Details" at bounding box center [1268, 436] width 105 height 30
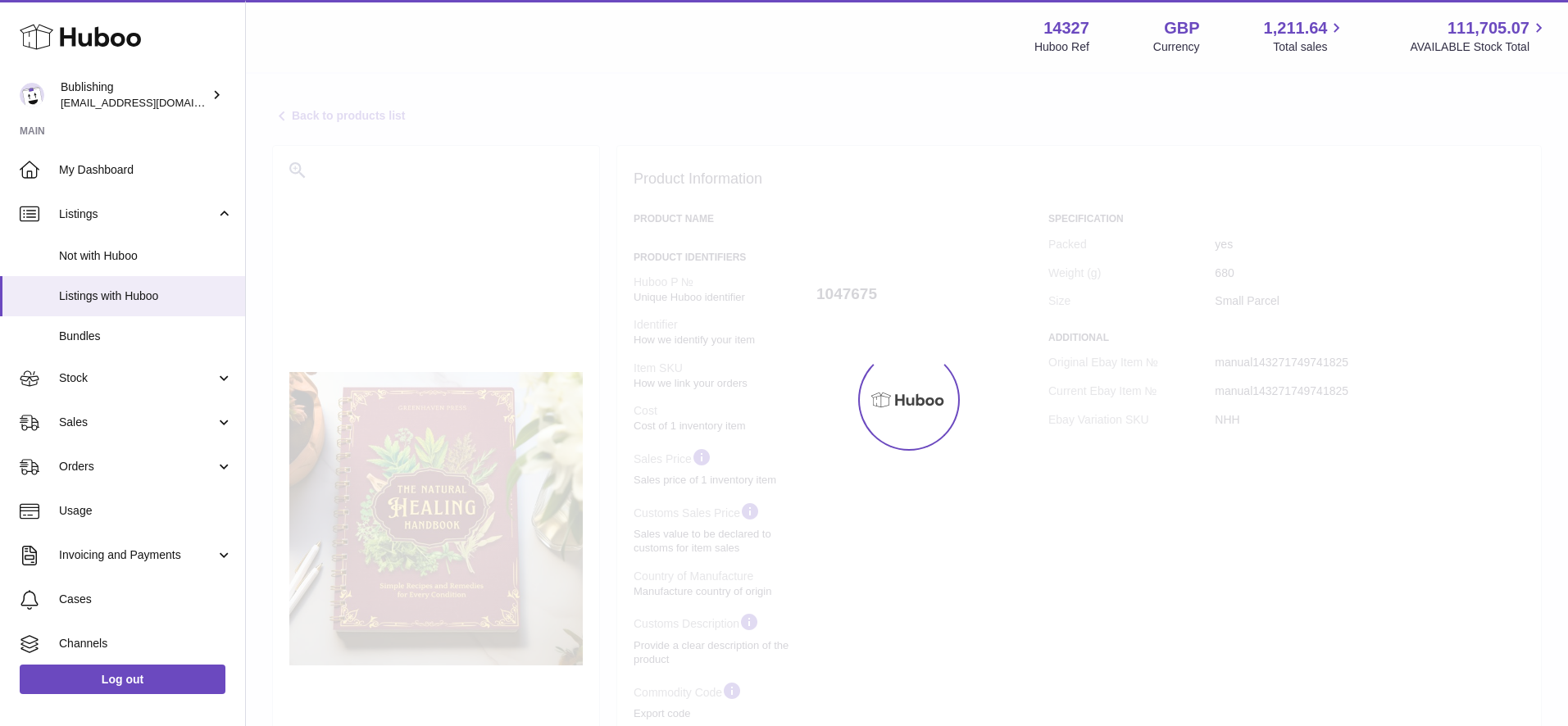
select select
select select "****"
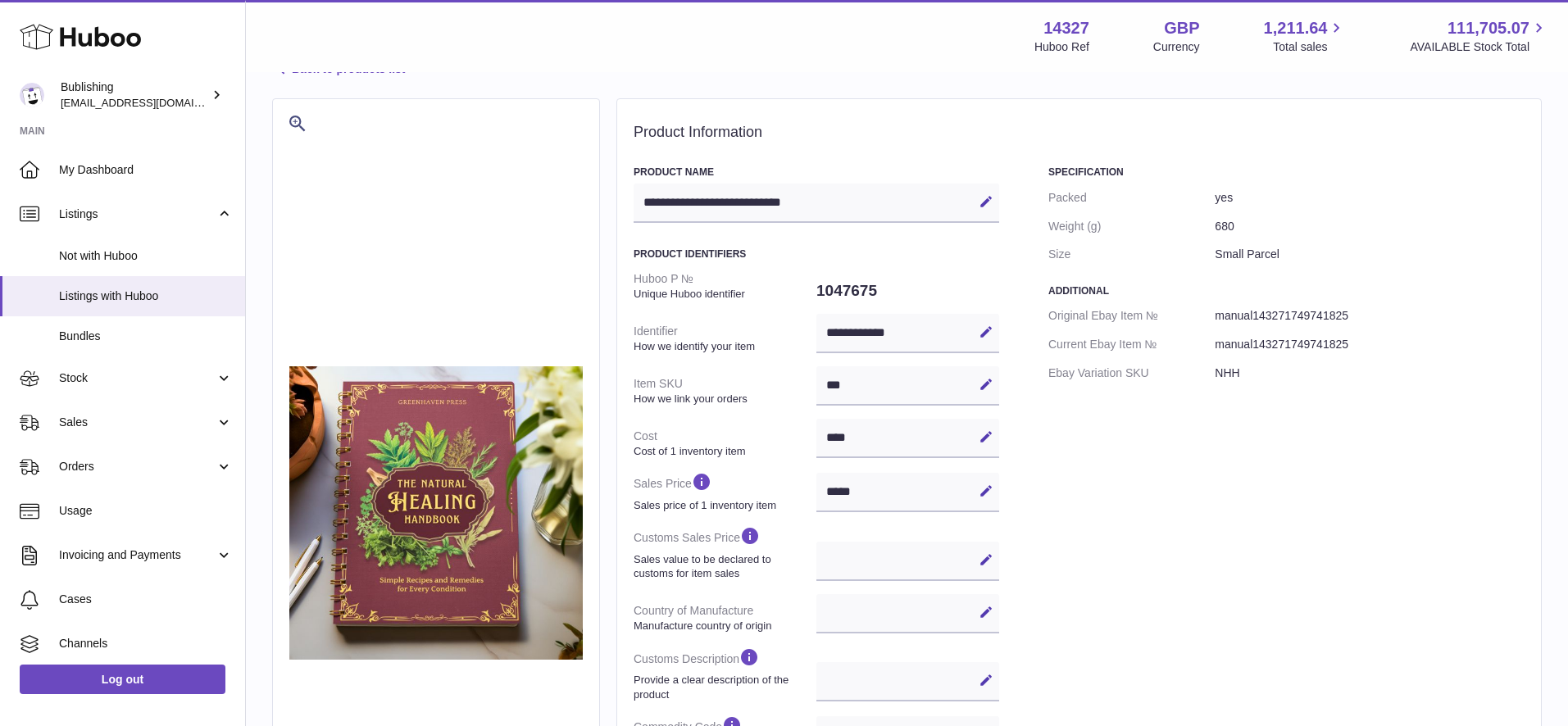
scroll to position [46, 0]
click at [1213, 220] on dt "Weight (g)" at bounding box center [1131, 227] width 167 height 29
click at [1221, 224] on dd "680" at bounding box center [1370, 227] width 310 height 29
click at [1221, 225] on dd "680" at bounding box center [1370, 227] width 310 height 29
drag, startPoint x: 1221, startPoint y: 225, endPoint x: 1171, endPoint y: 206, distance: 53.5
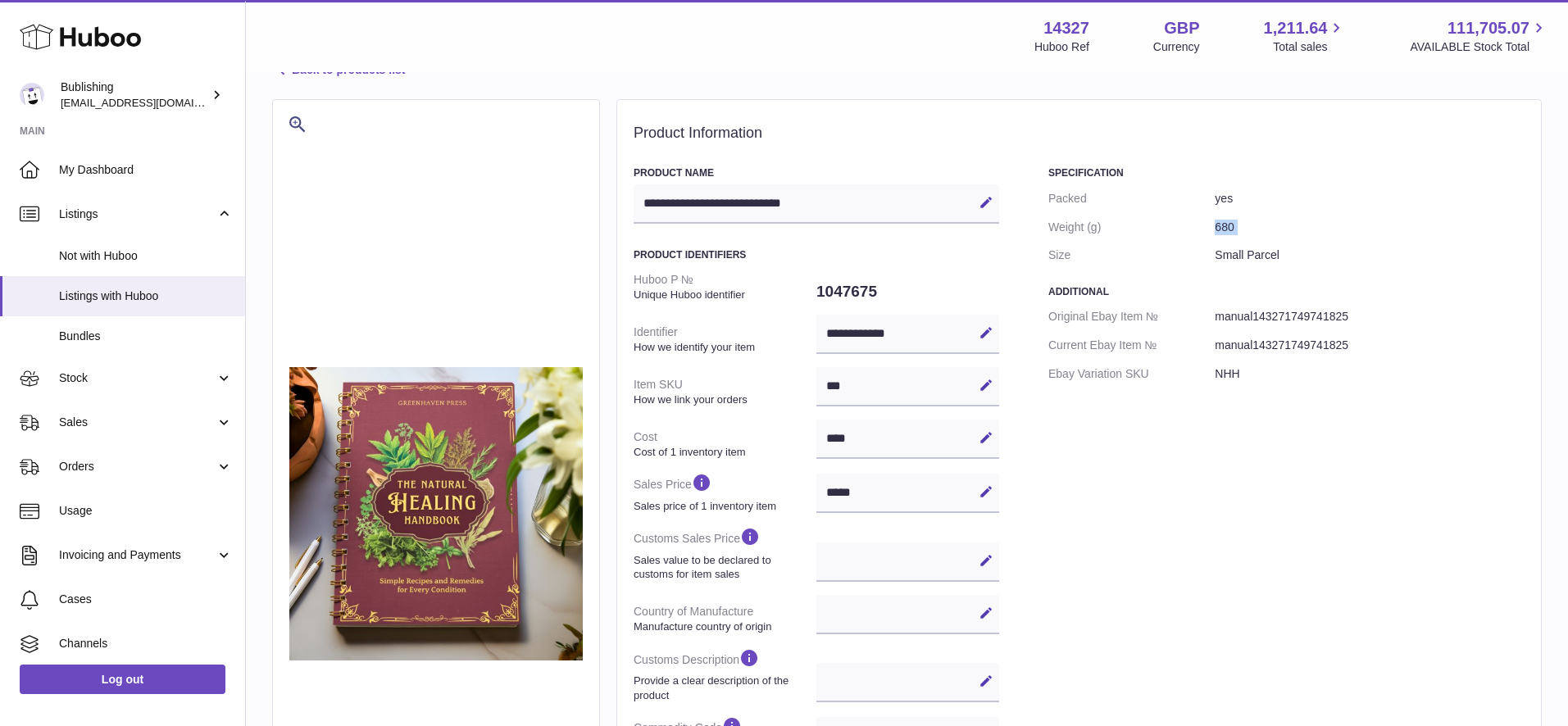
click at [1221, 224] on dd "680" at bounding box center [1370, 227] width 310 height 29
copy dl "680"
